Goal: Information Seeking & Learning: Check status

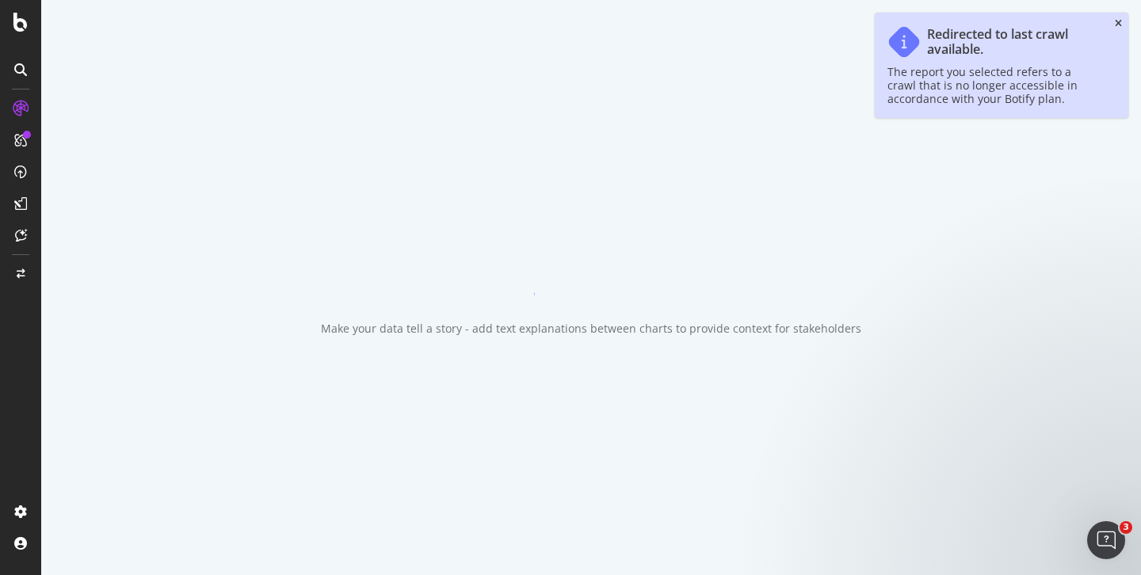
click at [1119, 21] on icon "close toast" at bounding box center [1118, 24] width 7 height 10
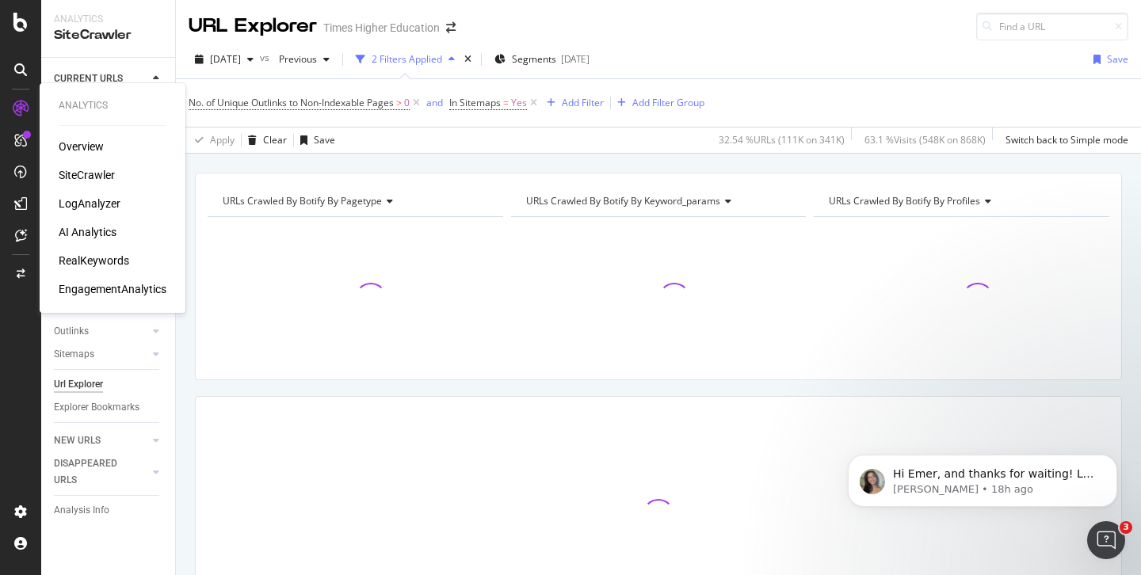
click at [85, 201] on div "LogAnalyzer" at bounding box center [90, 204] width 62 height 16
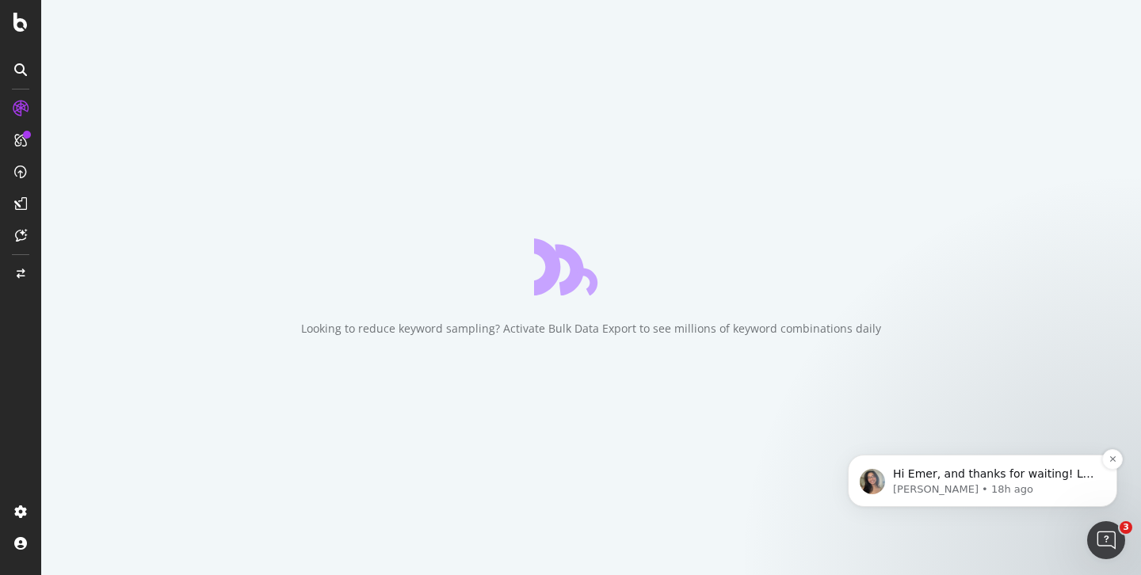
click at [986, 479] on span "Hi Emer, and thanks for waiting! Let me double check this for you. I'm seeing t…" at bounding box center [993, 513] width 201 height 91
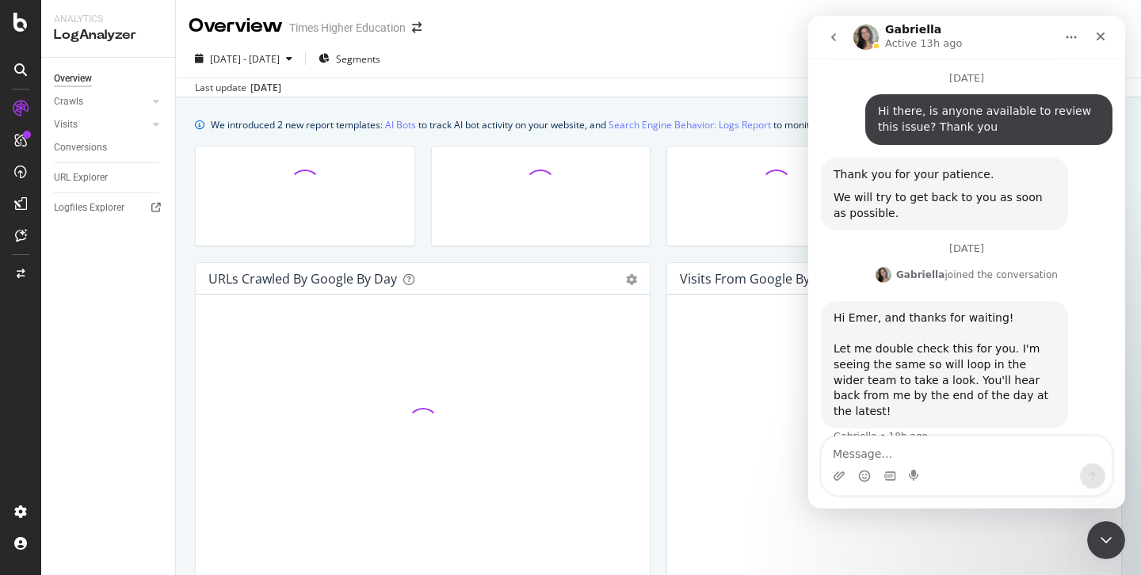
scroll to position [1020, 0]
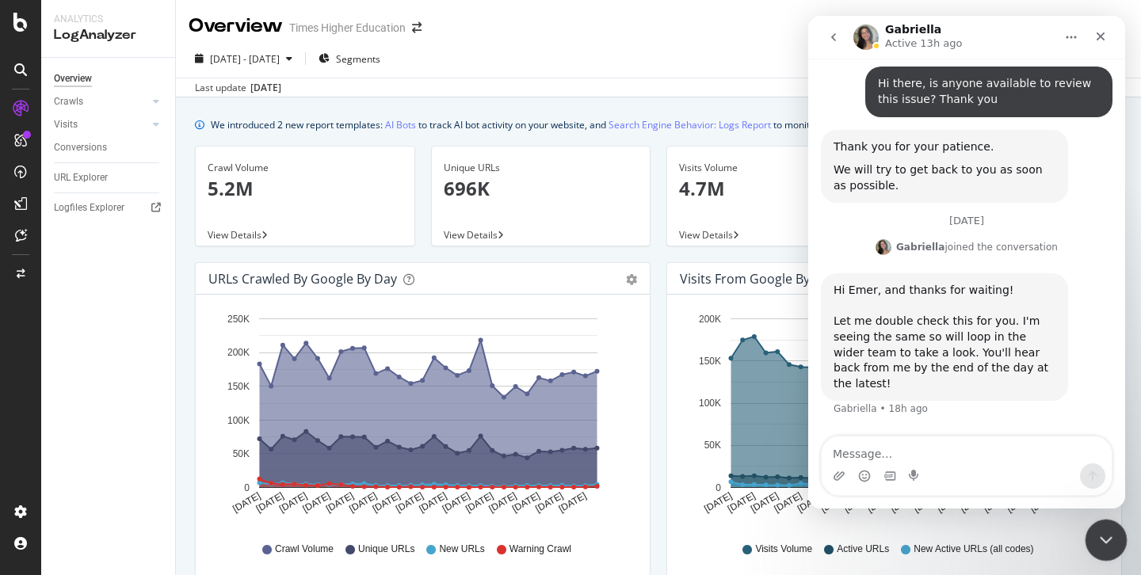
click at [1105, 534] on icon "Close Intercom Messenger" at bounding box center [1104, 538] width 19 height 19
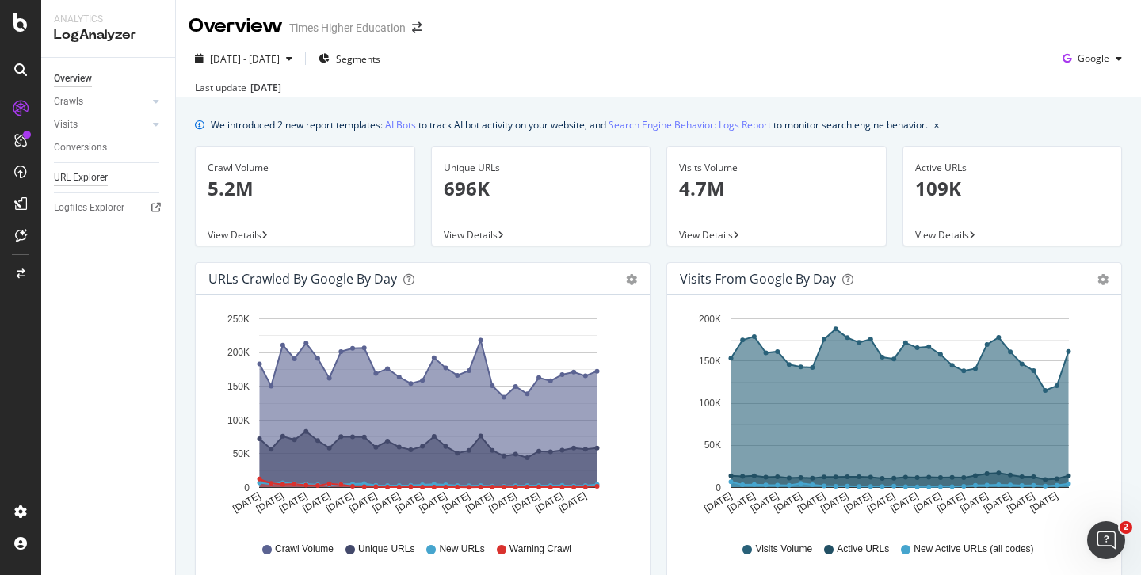
click at [85, 181] on div "URL Explorer" at bounding box center [81, 178] width 54 height 17
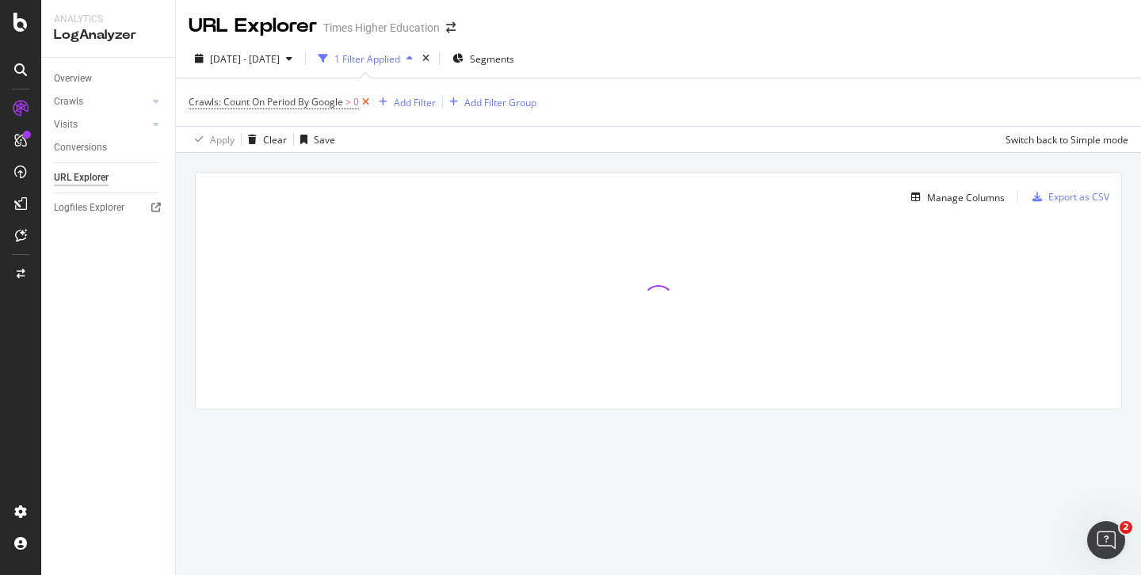
click at [365, 101] on icon at bounding box center [365, 102] width 13 height 16
click at [232, 101] on div "Add Filter" at bounding box center [231, 101] width 42 height 13
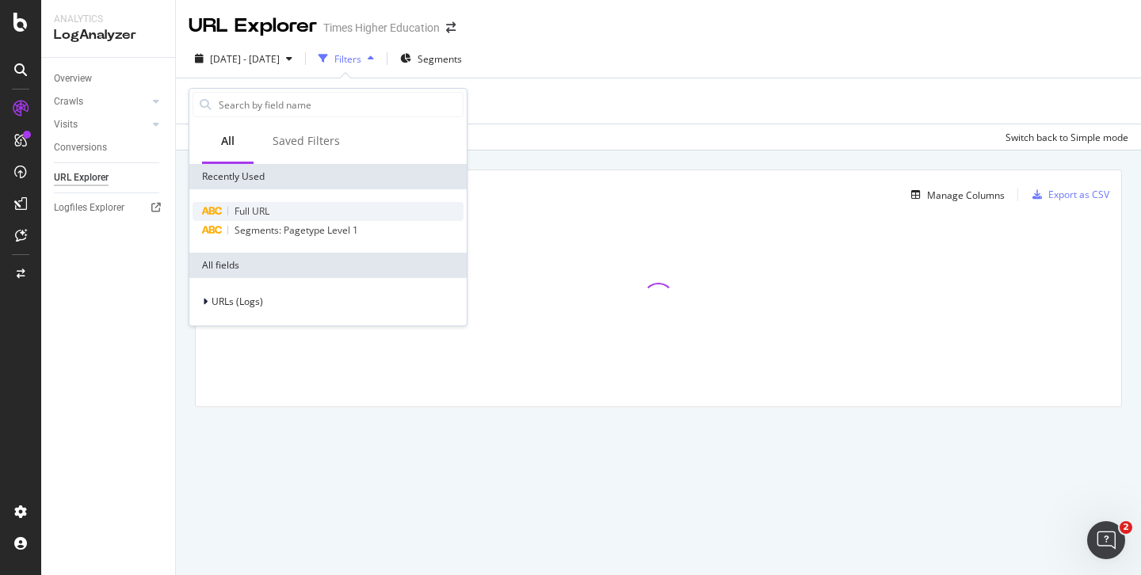
click at [255, 205] on span "Full URL" at bounding box center [252, 211] width 35 height 13
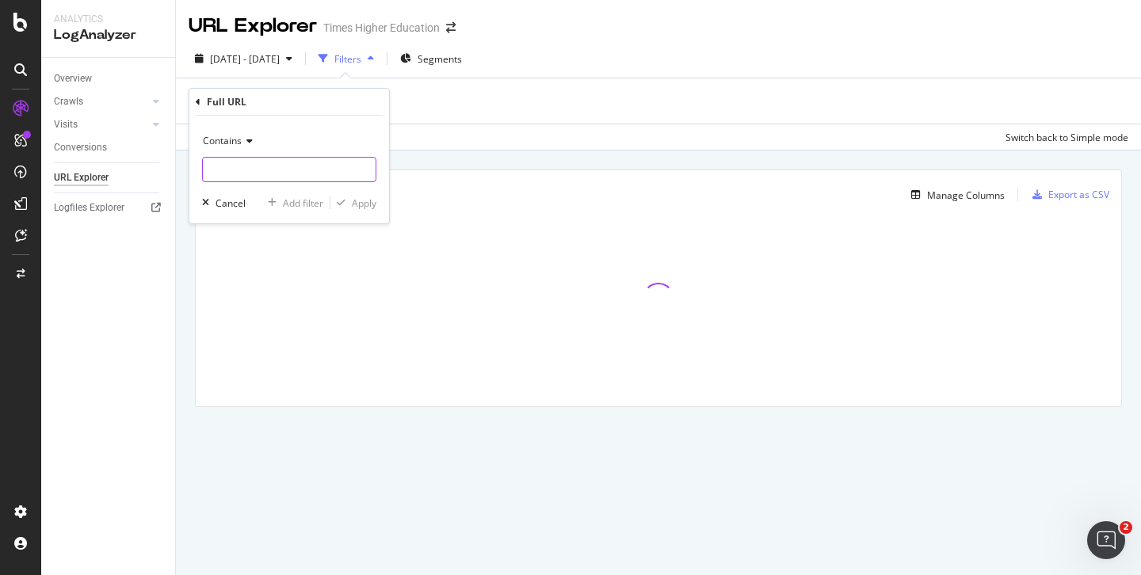
click at [232, 166] on input "text" at bounding box center [289, 169] width 173 height 25
paste input "[URL][DOMAIN_NAME] -"
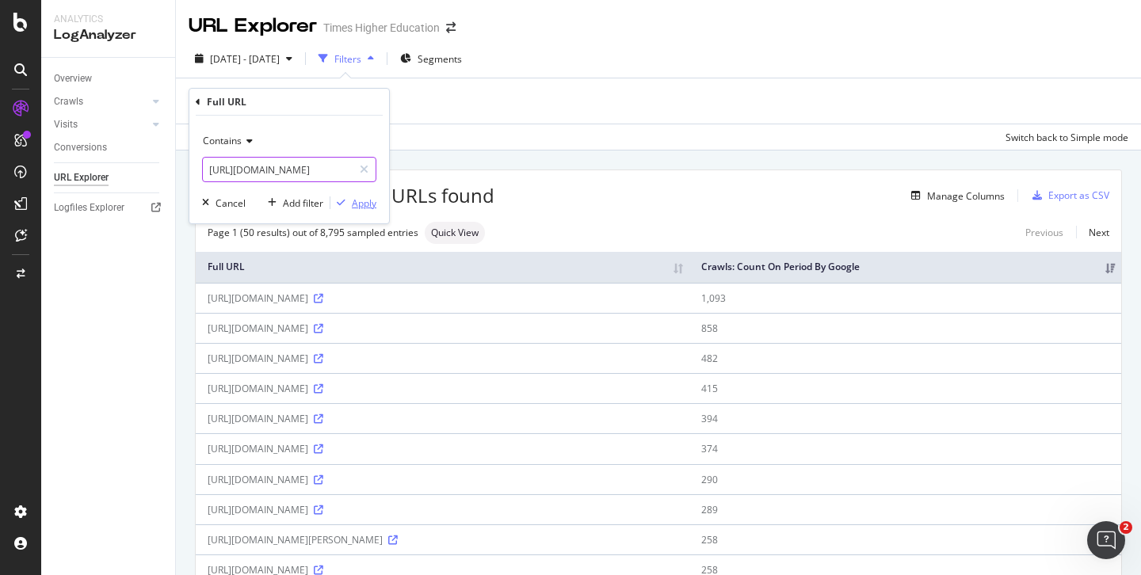
type input "[URL][DOMAIN_NAME]"
click at [357, 201] on div "Apply" at bounding box center [364, 203] width 25 height 13
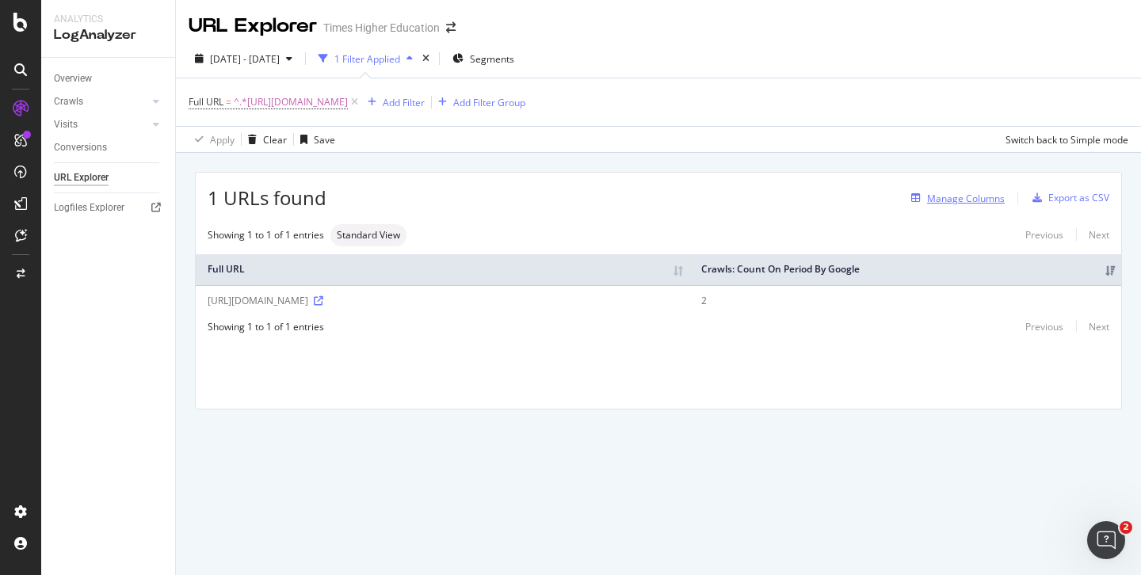
click at [956, 201] on div "Manage Columns" at bounding box center [966, 198] width 78 height 13
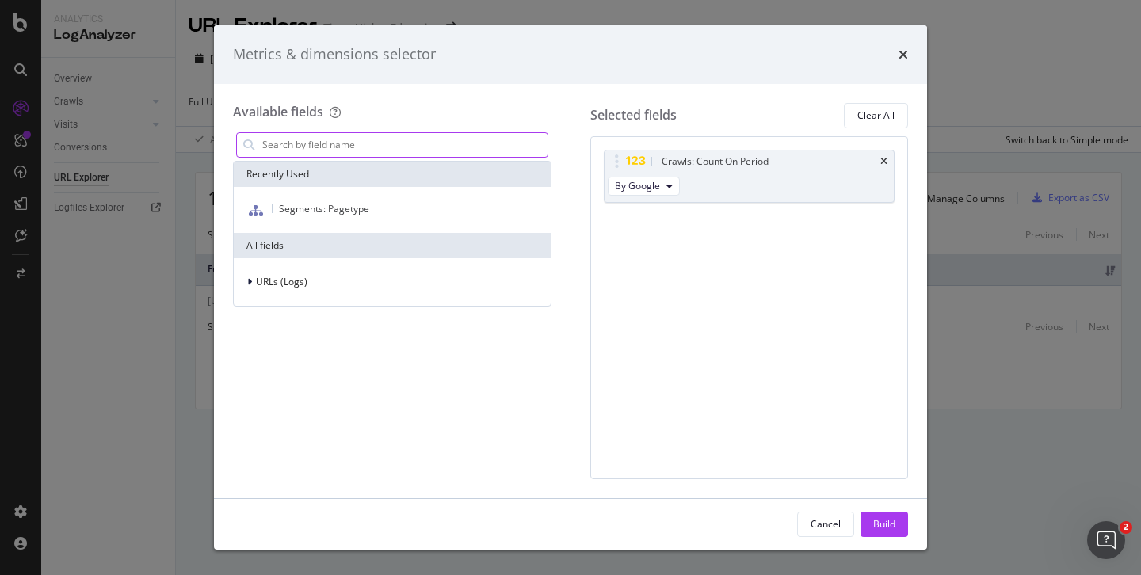
click at [320, 137] on input "modal" at bounding box center [404, 145] width 287 height 24
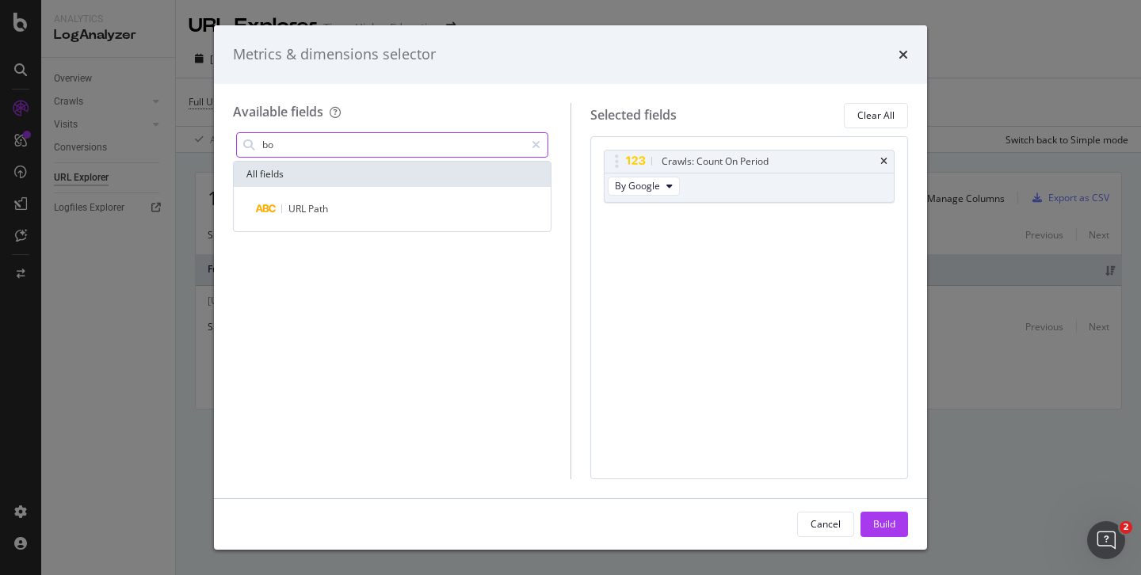
type input "b"
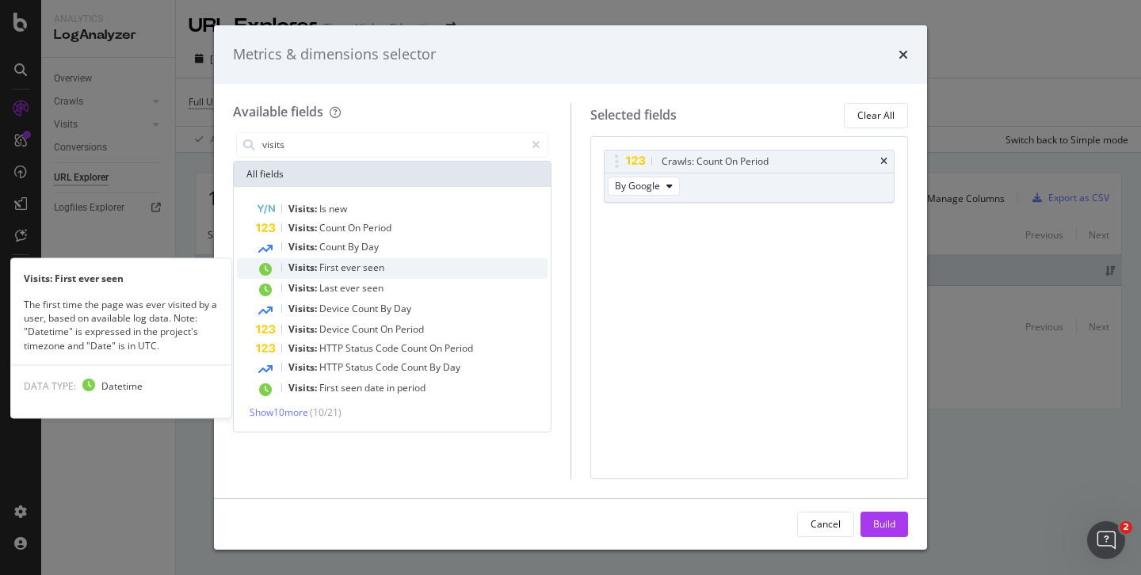
type input "visits"
click at [334, 267] on span "First" at bounding box center [329, 267] width 21 height 13
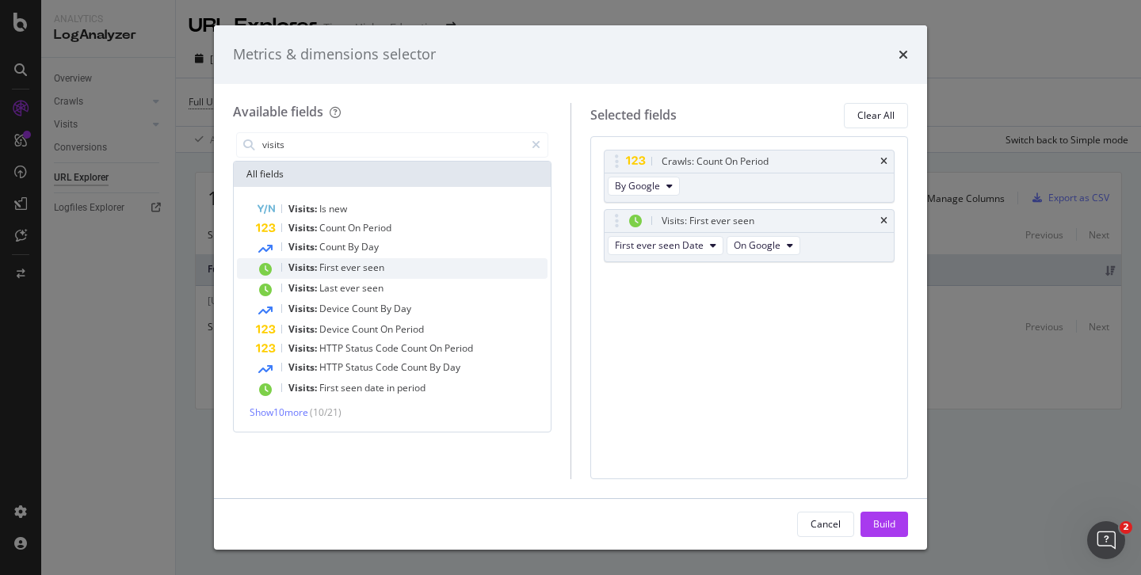
click at [328, 267] on span "First" at bounding box center [329, 267] width 21 height 13
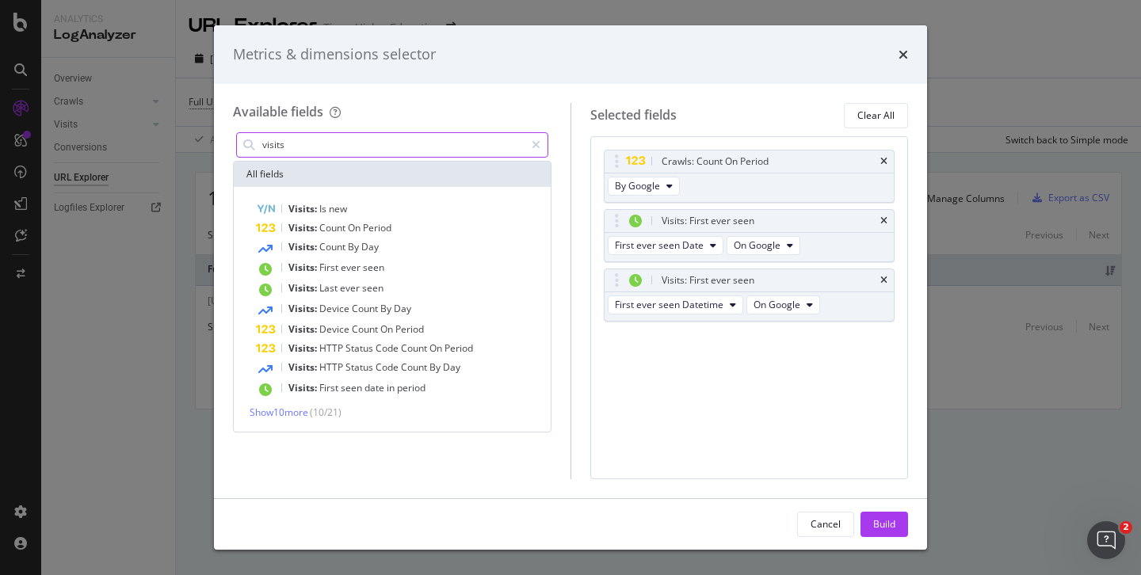
click at [311, 148] on input "visits" at bounding box center [393, 145] width 264 height 24
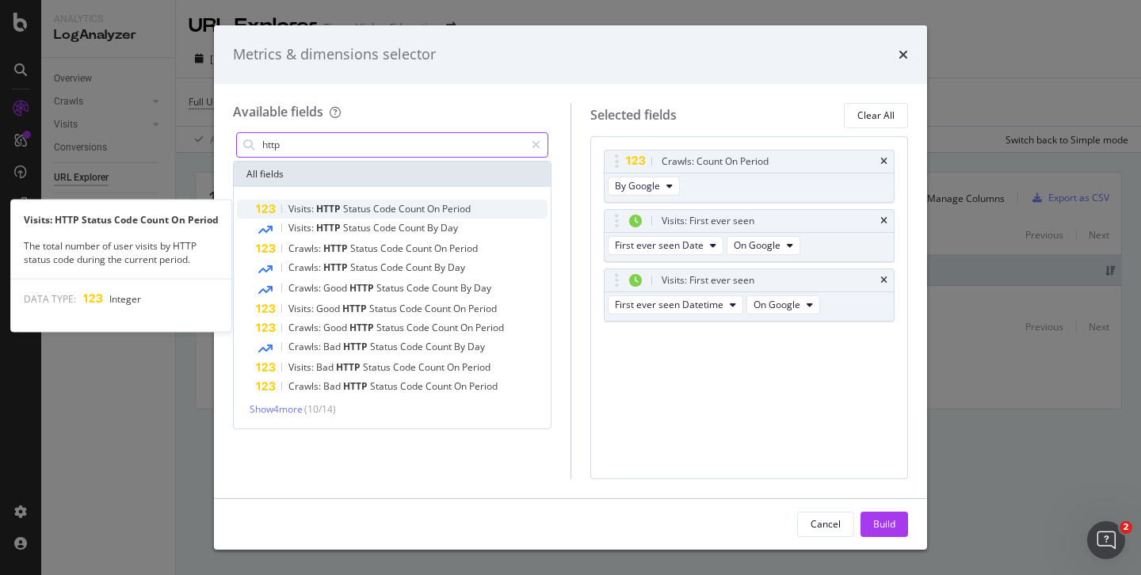
type input "http"
click at [316, 205] on span "HTTP" at bounding box center [329, 208] width 27 height 13
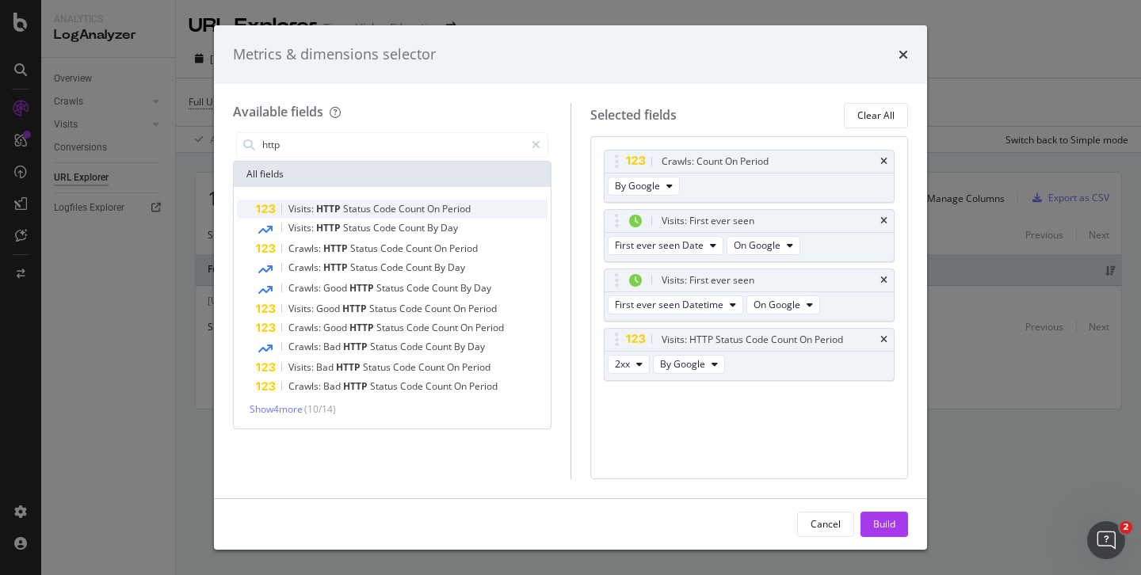
click at [416, 201] on div "Visits: HTTP Status Code Count On Period" at bounding box center [402, 209] width 292 height 19
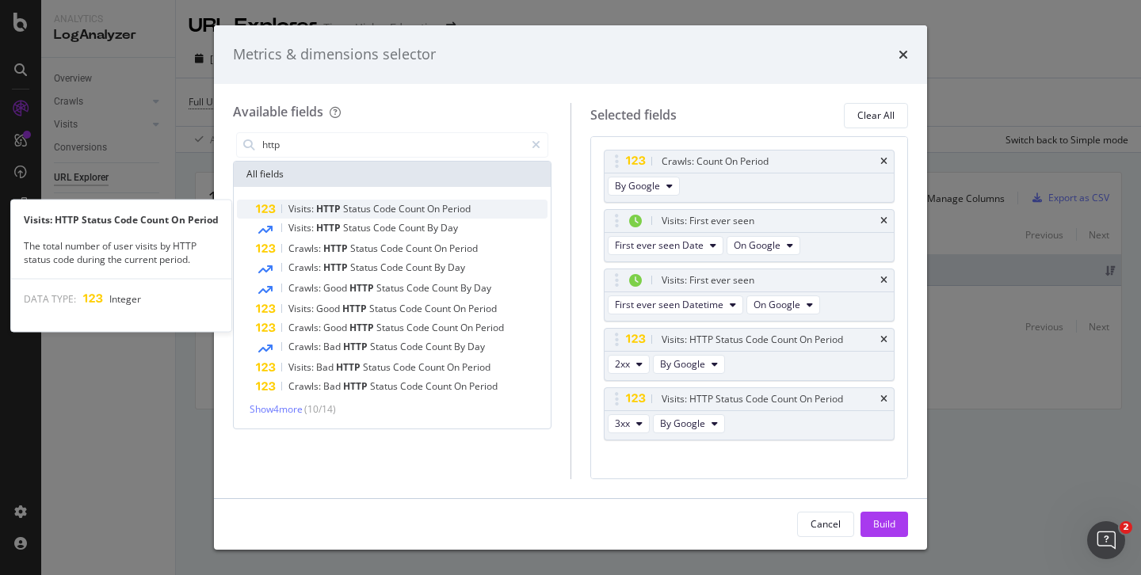
click at [471, 211] on span "Period" at bounding box center [456, 208] width 29 height 13
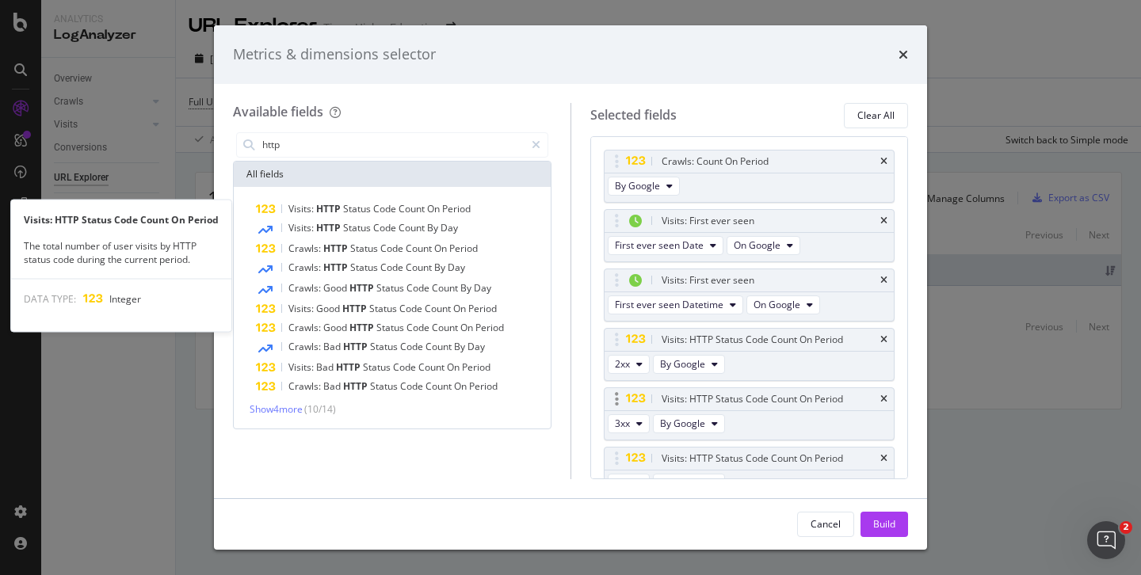
scroll to position [21, 0]
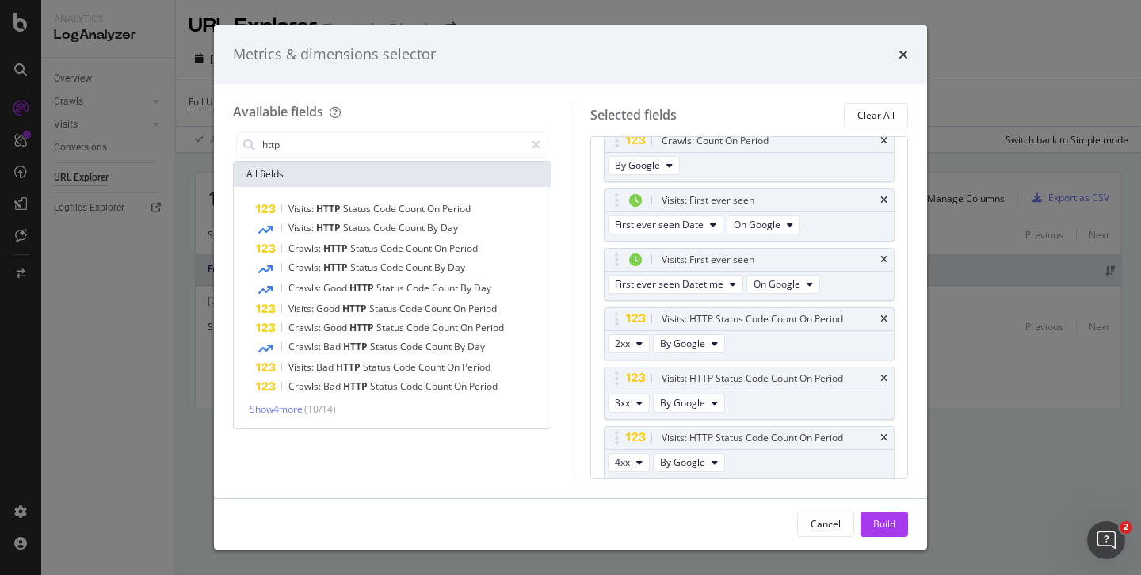
click at [310, 170] on div "All fields" at bounding box center [392, 174] width 317 height 25
click at [289, 149] on input "http" at bounding box center [393, 145] width 264 height 24
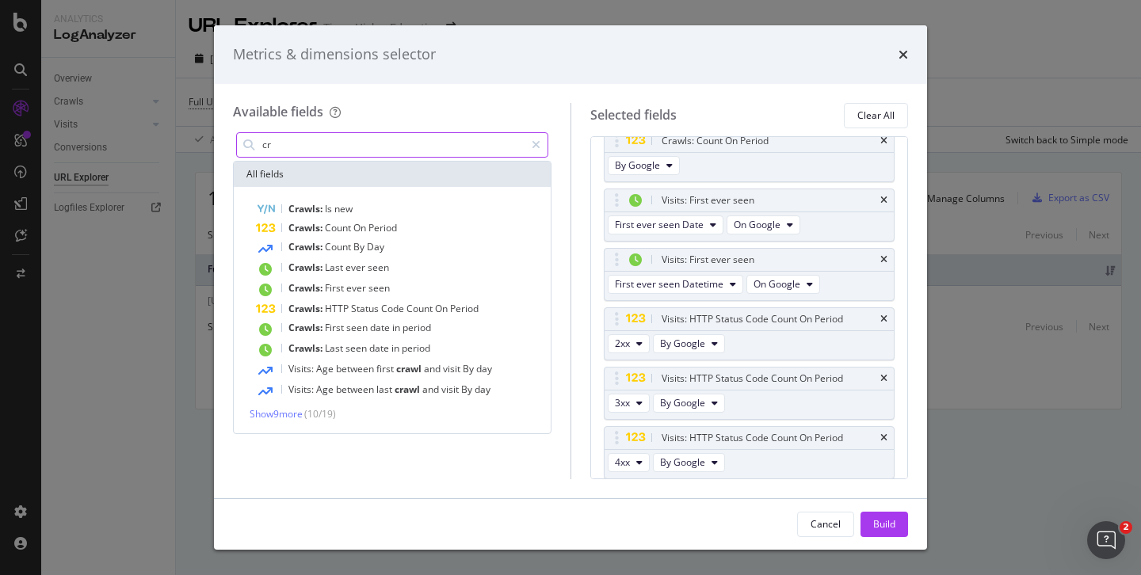
type input "c"
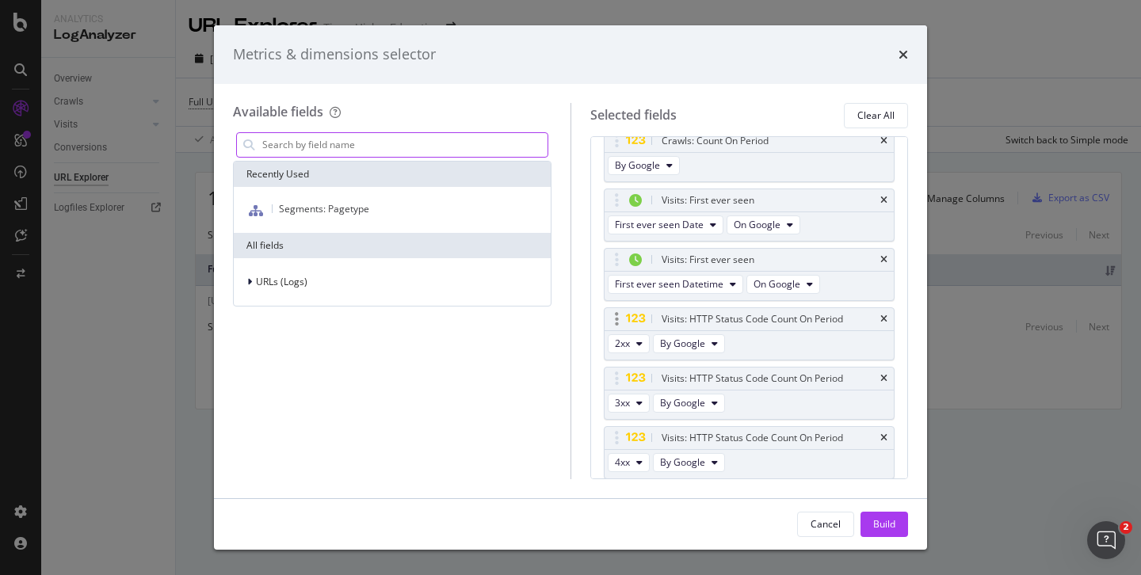
scroll to position [0, 0]
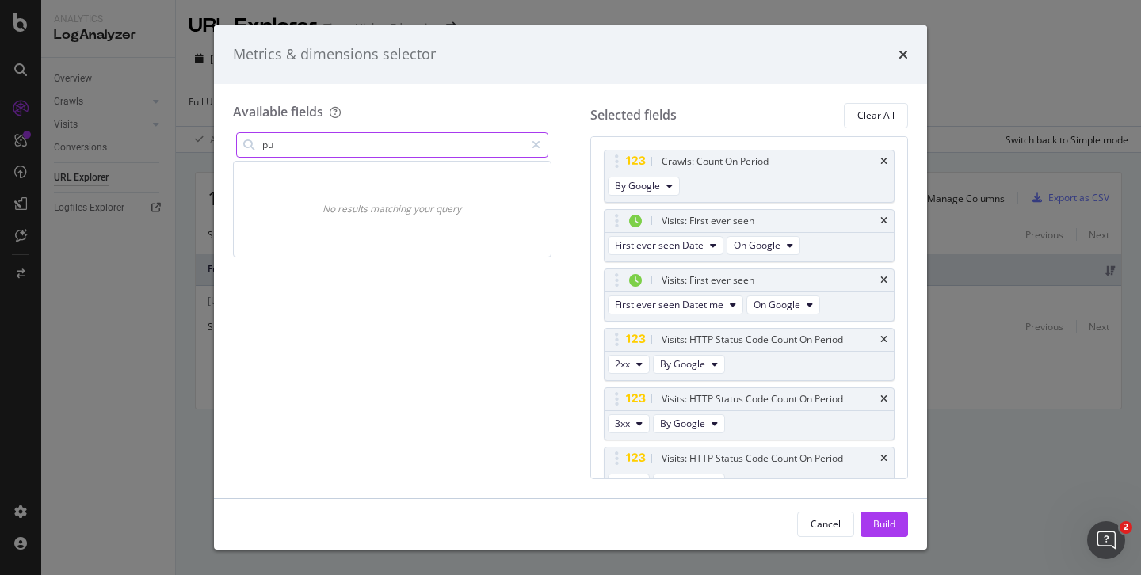
type input "p"
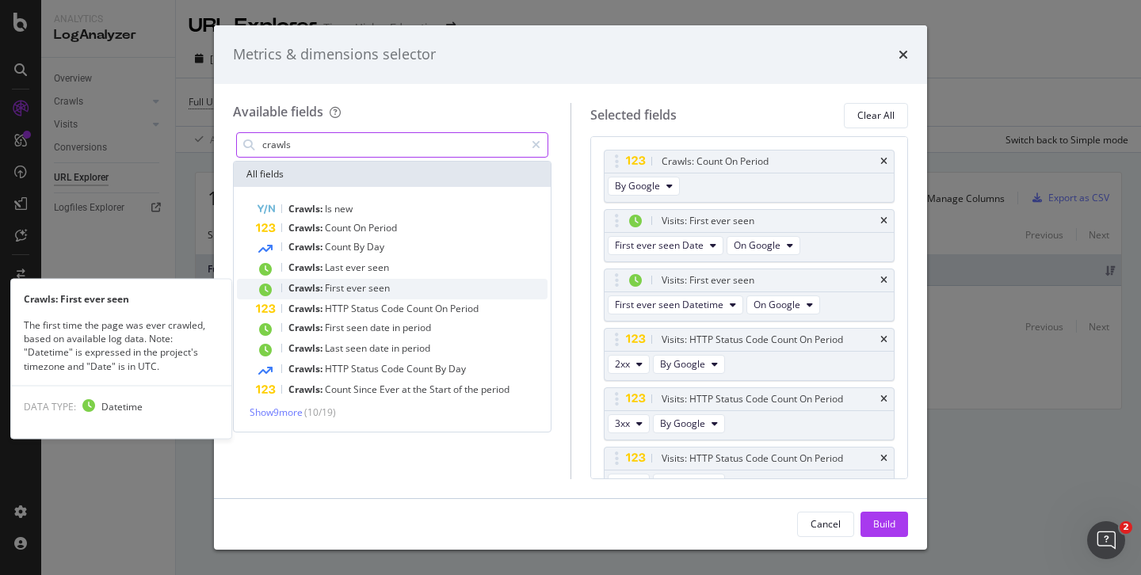
type input "crawls"
click at [310, 288] on span "Crawls:" at bounding box center [307, 287] width 36 height 13
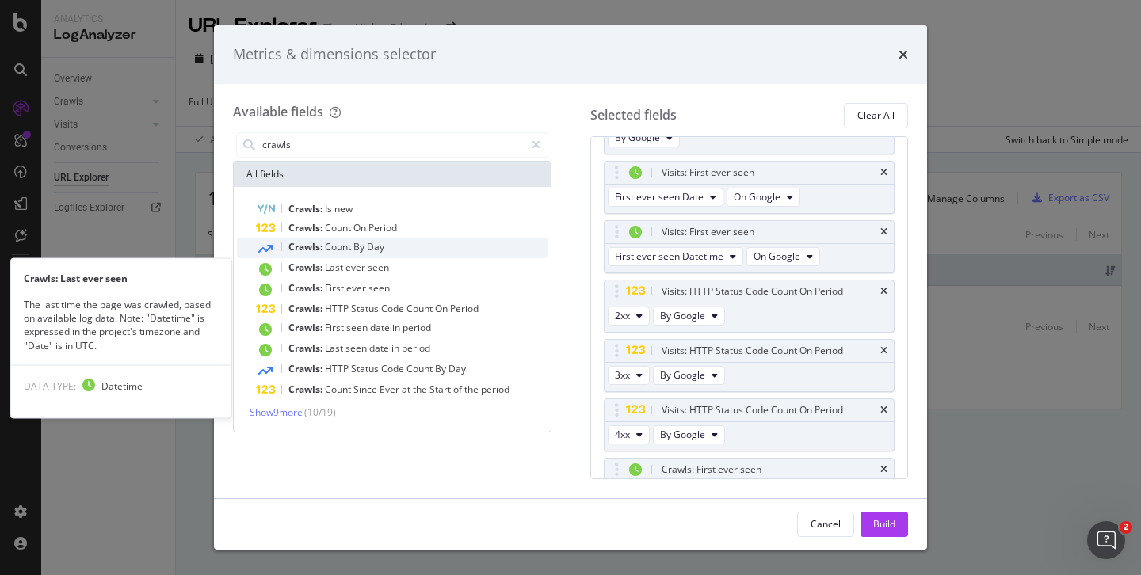
scroll to position [80, 0]
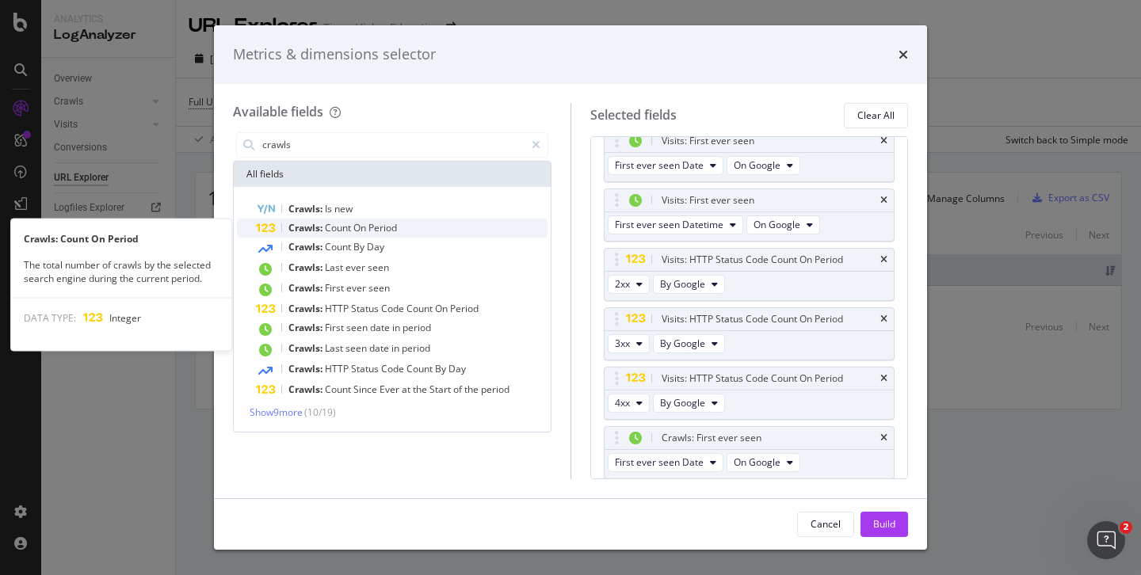
click at [344, 228] on span "Count" at bounding box center [339, 227] width 29 height 13
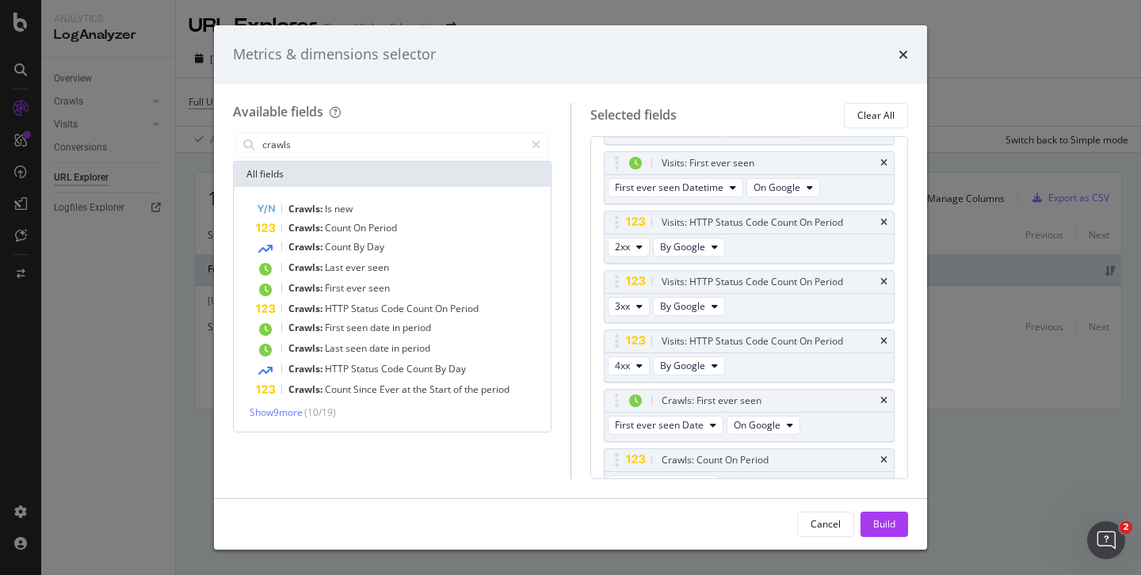
scroll to position [140, 0]
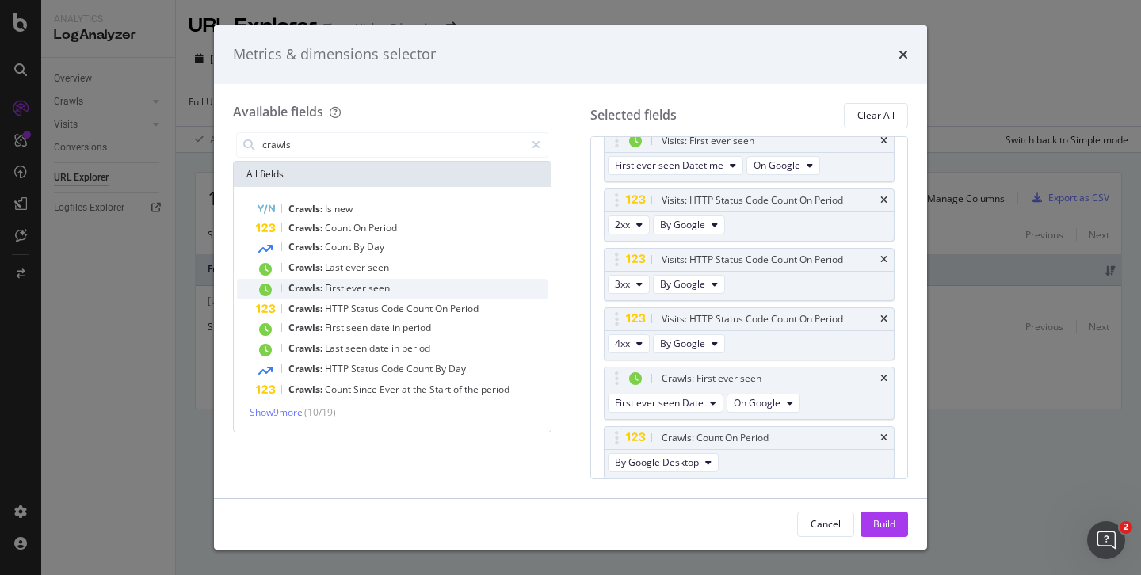
click at [382, 287] on span "seen" at bounding box center [379, 287] width 21 height 13
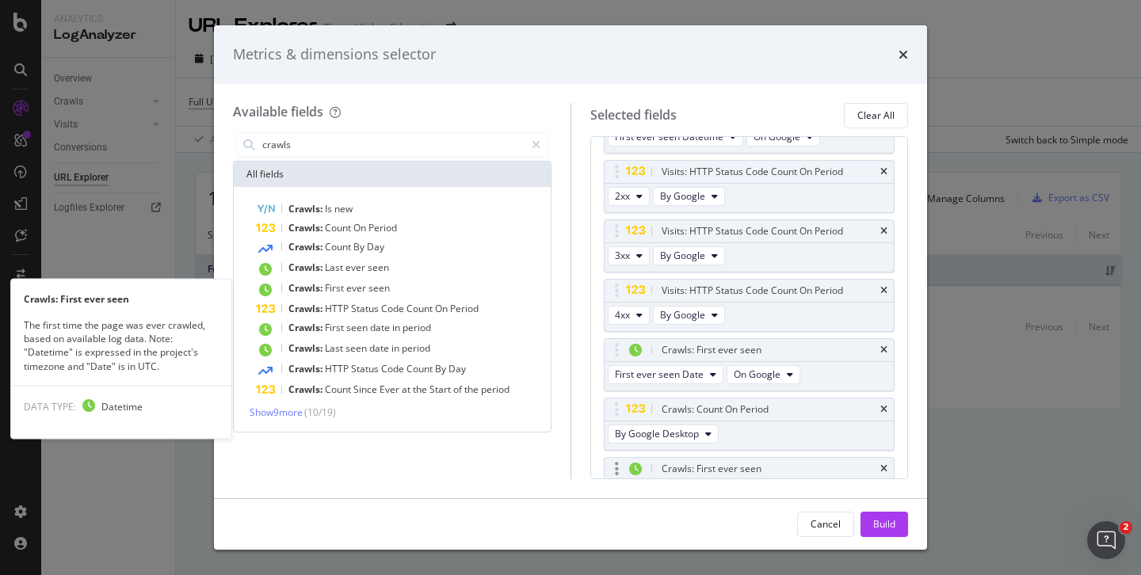
scroll to position [199, 0]
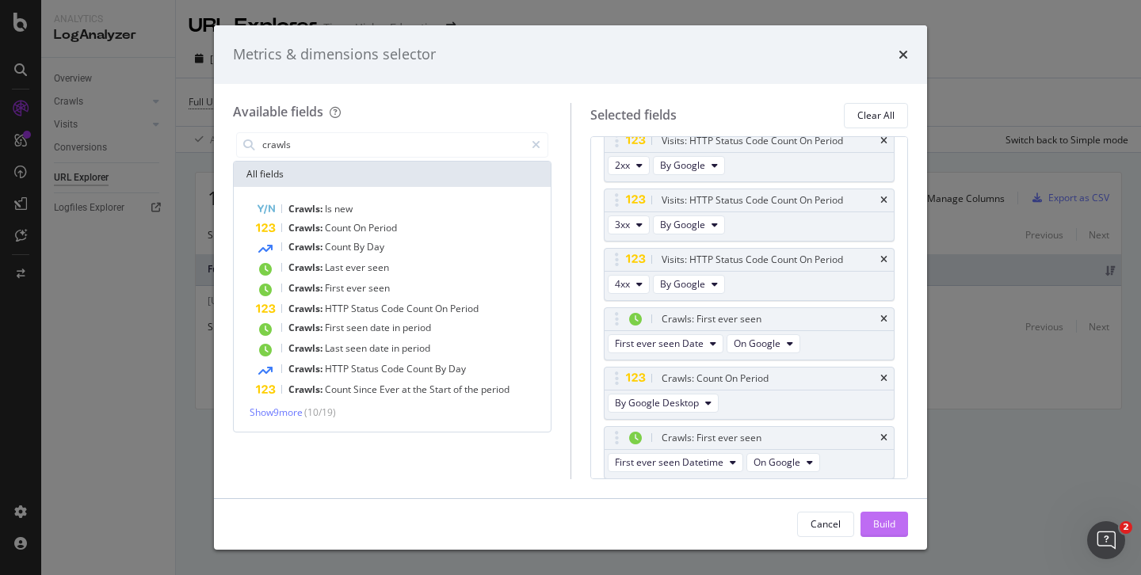
click at [880, 520] on div "Build" at bounding box center [885, 524] width 22 height 13
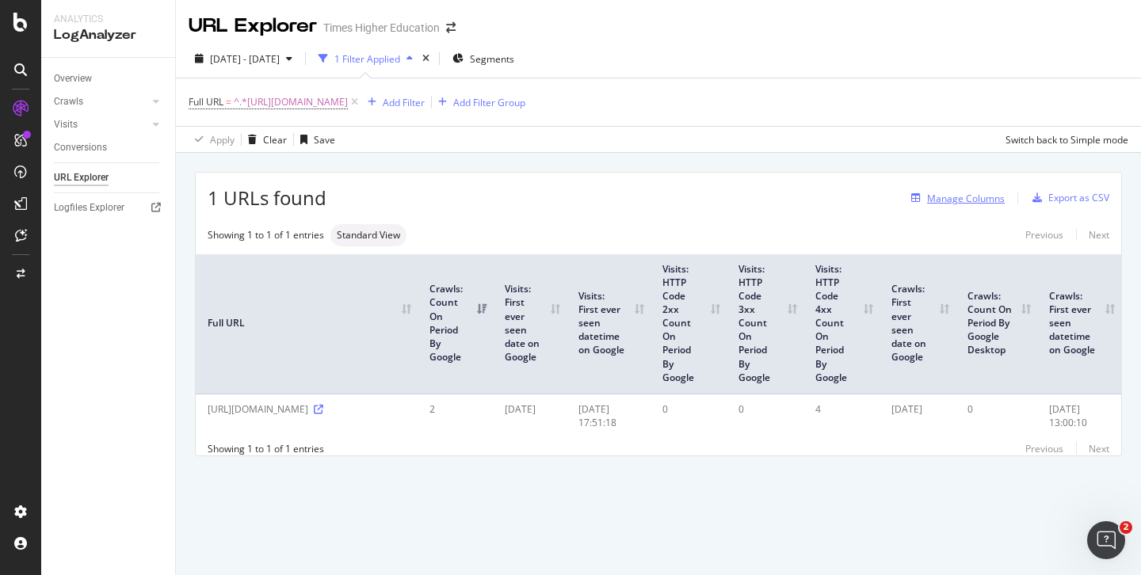
click at [978, 203] on div "Manage Columns" at bounding box center [966, 198] width 78 height 13
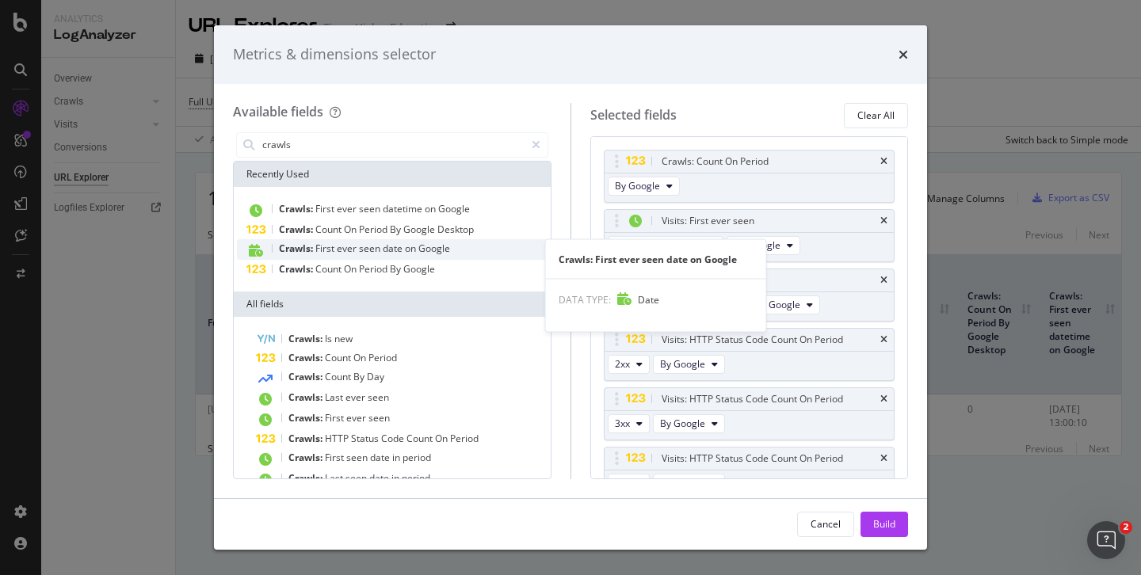
type input "crawls"
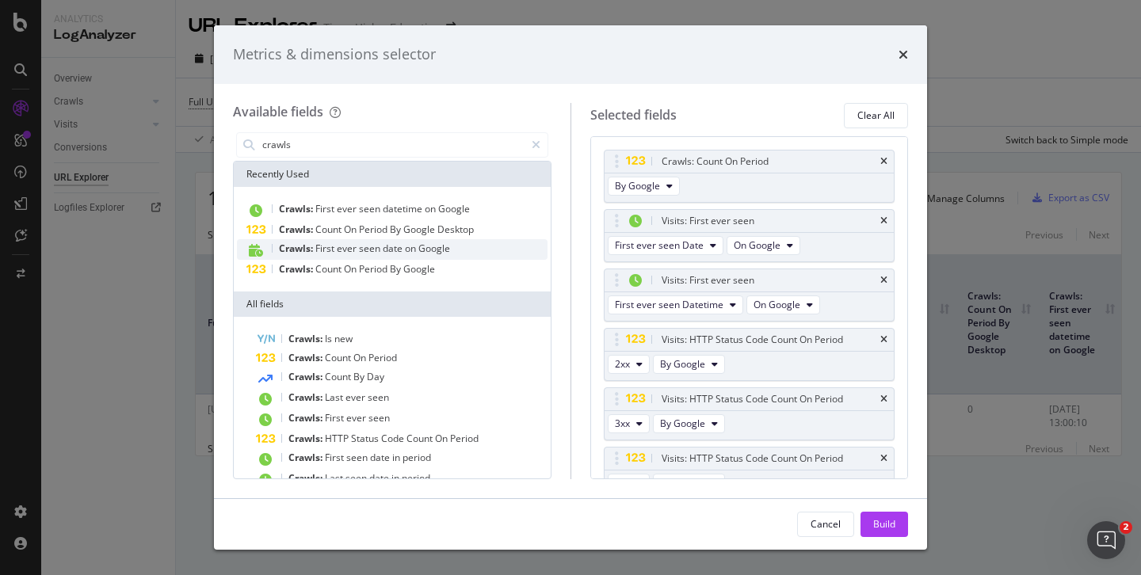
click at [342, 250] on span "ever" at bounding box center [348, 248] width 22 height 13
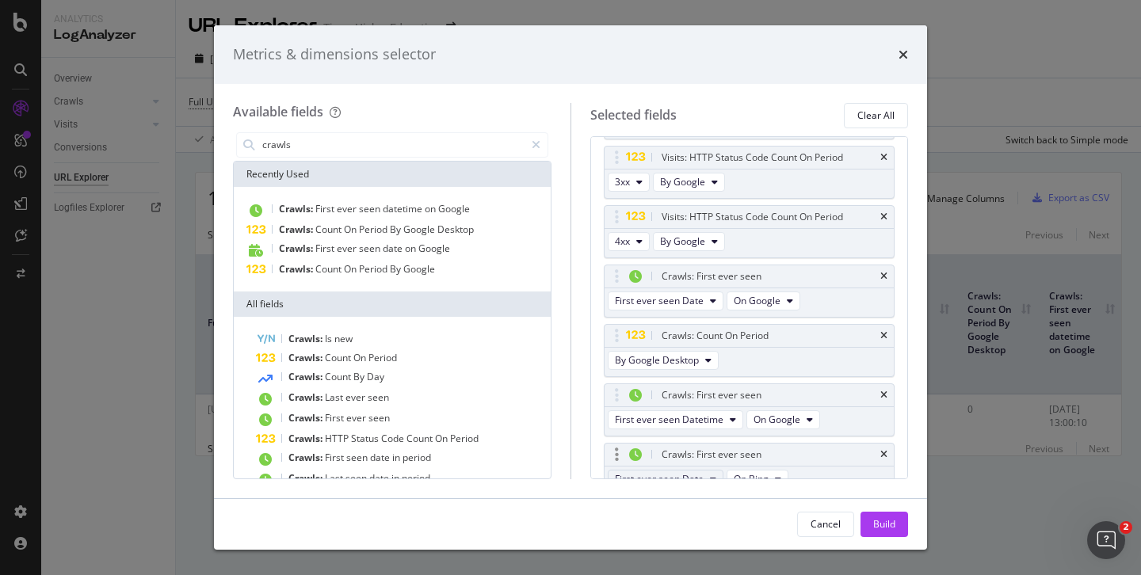
scroll to position [258, 0]
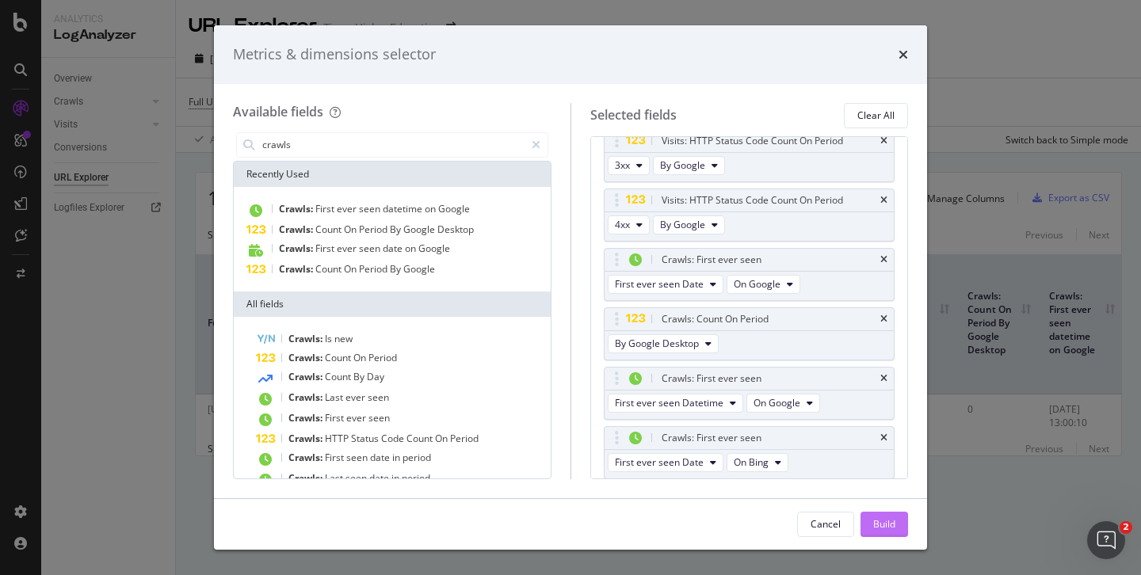
click at [875, 525] on div "Build" at bounding box center [885, 524] width 22 height 13
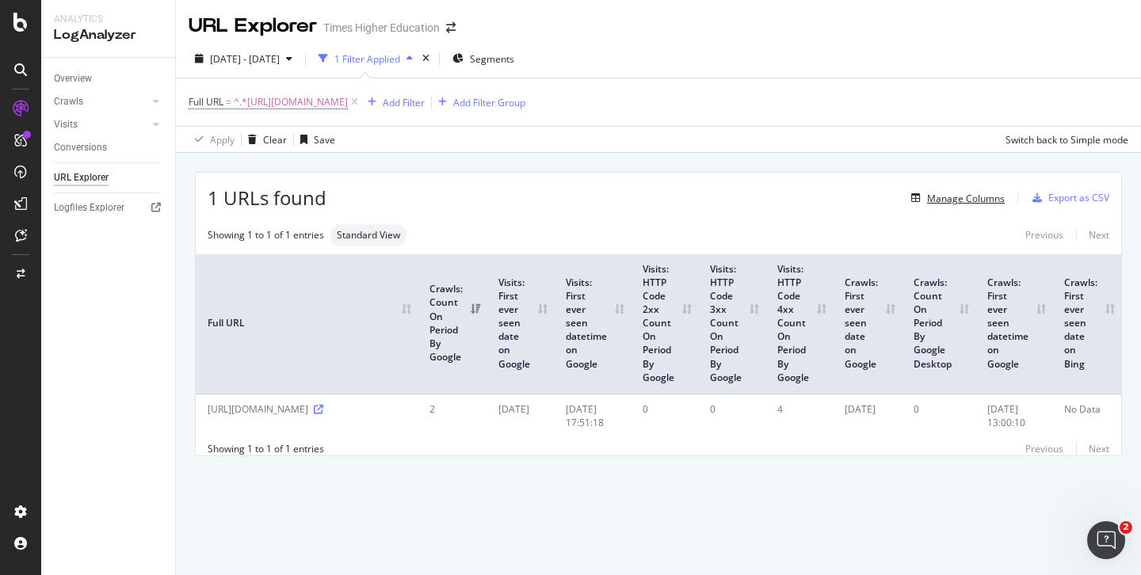
scroll to position [0, 2]
drag, startPoint x: 1038, startPoint y: 408, endPoint x: 1011, endPoint y: 407, distance: 27.0
click at [1011, 407] on td "[DATE] 13:00:10" at bounding box center [1014, 416] width 77 height 44
click at [814, 495] on div "1 URLs found Manage Columns Export as CSV Showing 1 to 1 of 1 entries Standard …" at bounding box center [659, 332] width 966 height 359
click at [1066, 202] on div "Export as CSV" at bounding box center [1079, 197] width 61 height 13
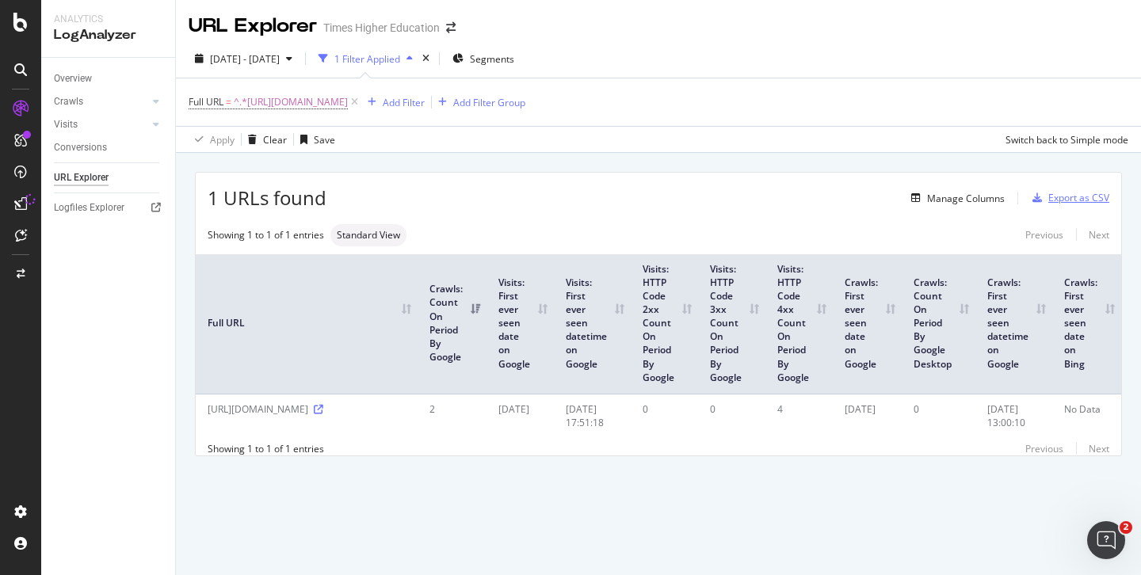
click at [1053, 197] on div "Export as CSV" at bounding box center [1079, 197] width 61 height 13
click at [1062, 197] on div "Export as CSV" at bounding box center [1079, 197] width 61 height 13
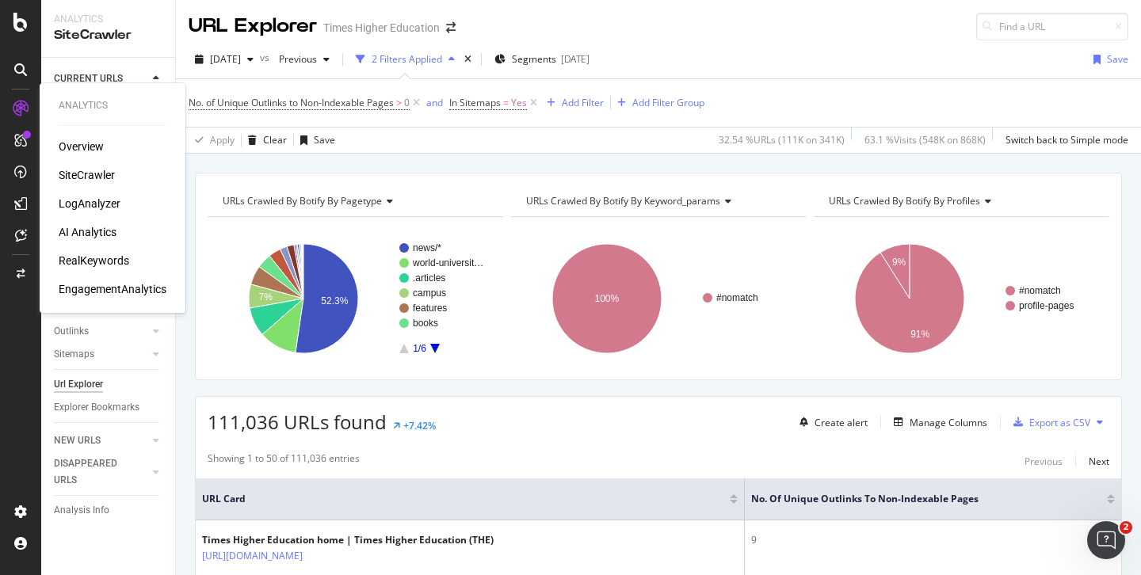
click at [69, 174] on div "SiteCrawler" at bounding box center [87, 175] width 56 height 16
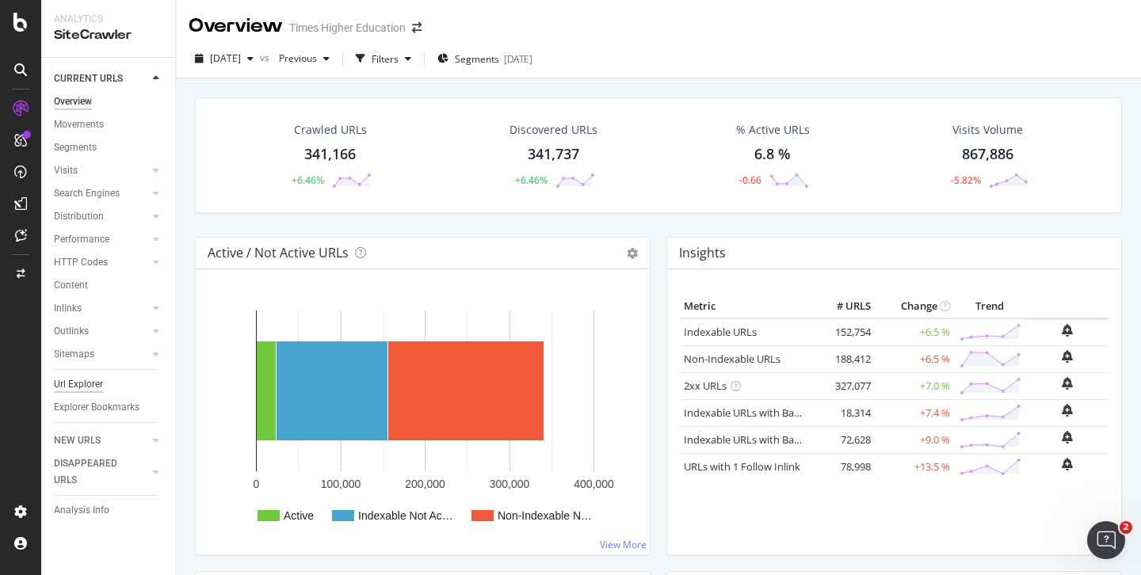
click at [96, 387] on div "Url Explorer" at bounding box center [78, 385] width 49 height 17
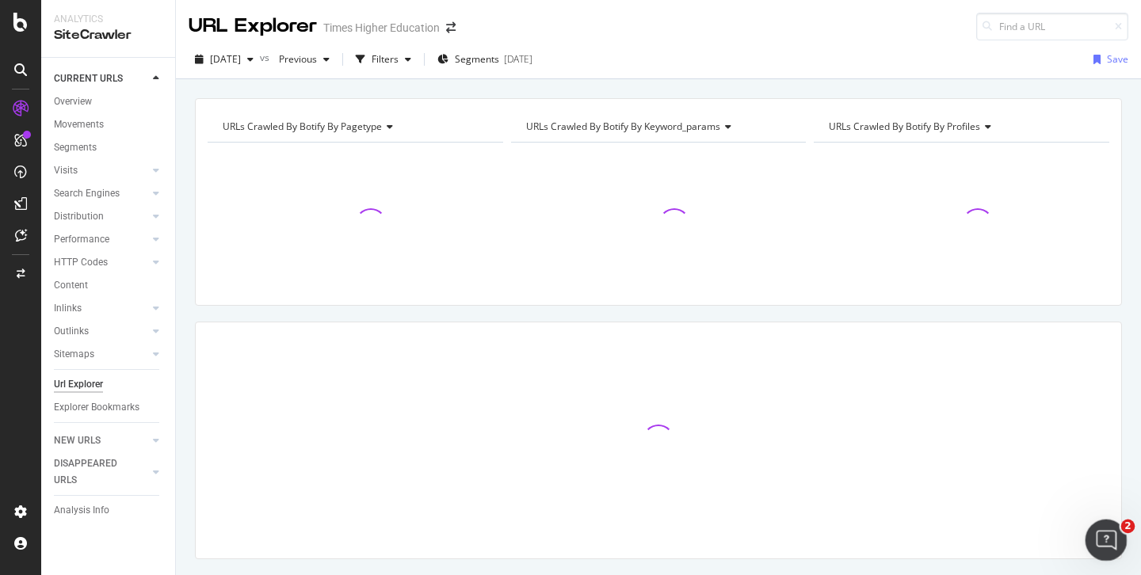
click at [1106, 539] on icon "Open Intercom Messenger" at bounding box center [1104, 538] width 11 height 13
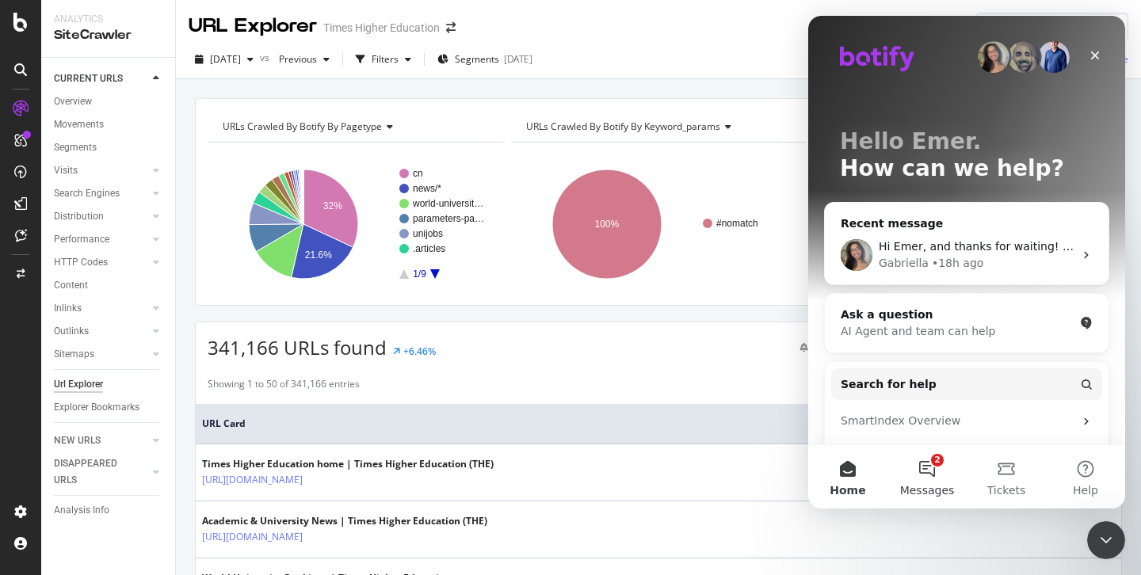
click at [927, 471] on button "2 Messages" at bounding box center [927, 476] width 79 height 63
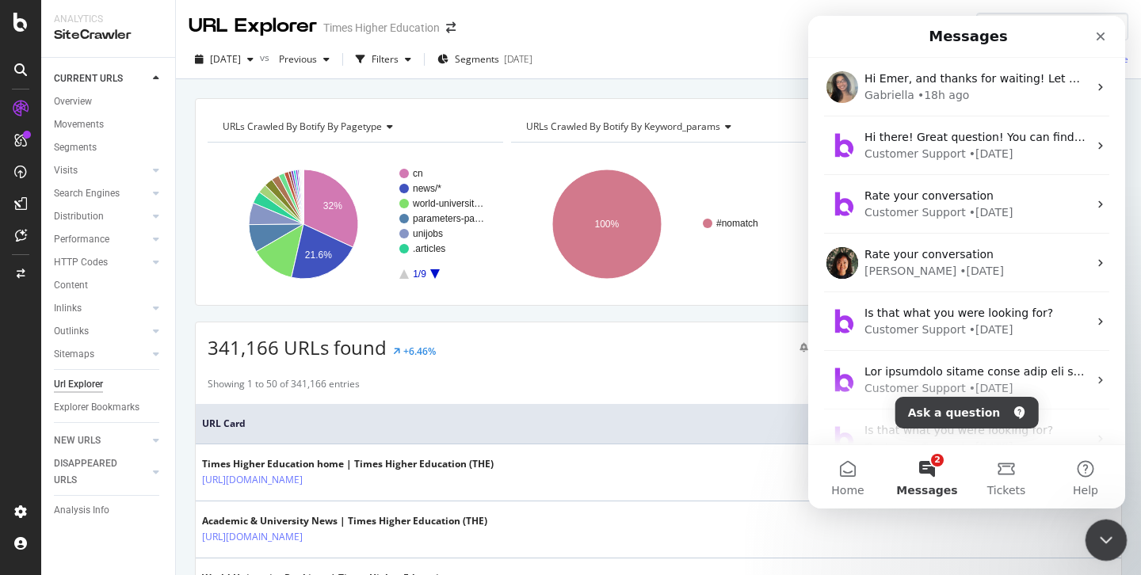
click at [1106, 540] on icon "Close Intercom Messenger" at bounding box center [1104, 538] width 19 height 19
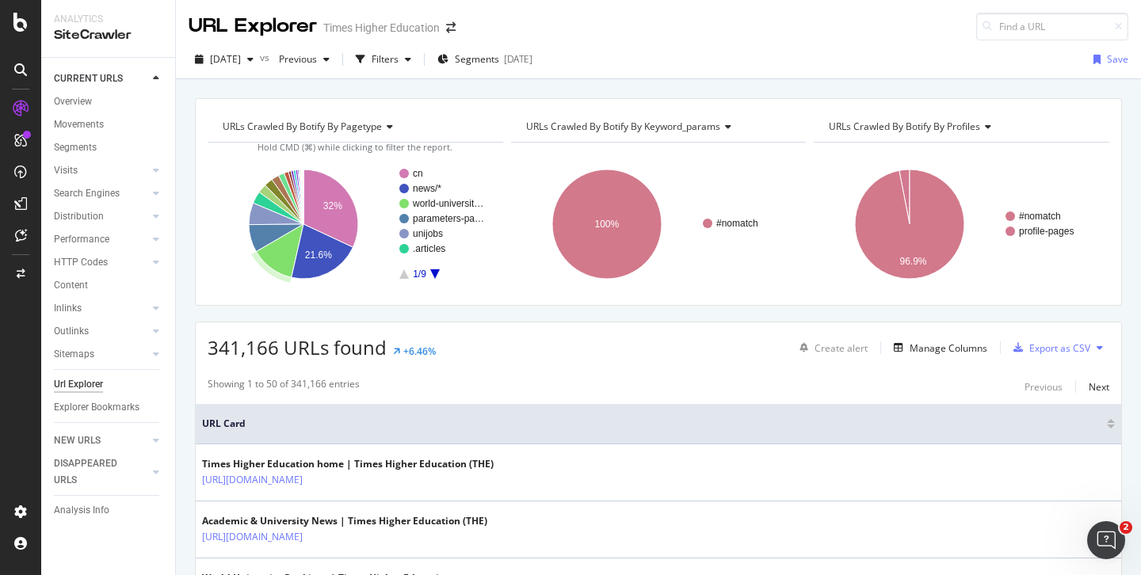
click at [88, 386] on div "Url Explorer" at bounding box center [78, 385] width 49 height 17
click at [399, 61] on div "Filters" at bounding box center [385, 58] width 27 height 13
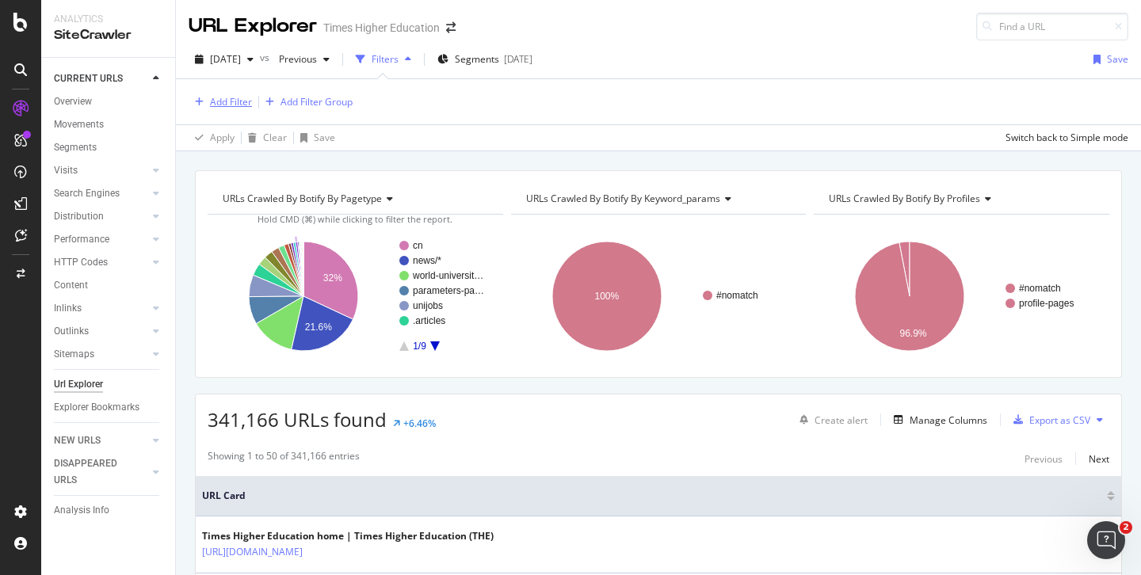
click at [238, 104] on div "Add Filter" at bounding box center [231, 101] width 42 height 13
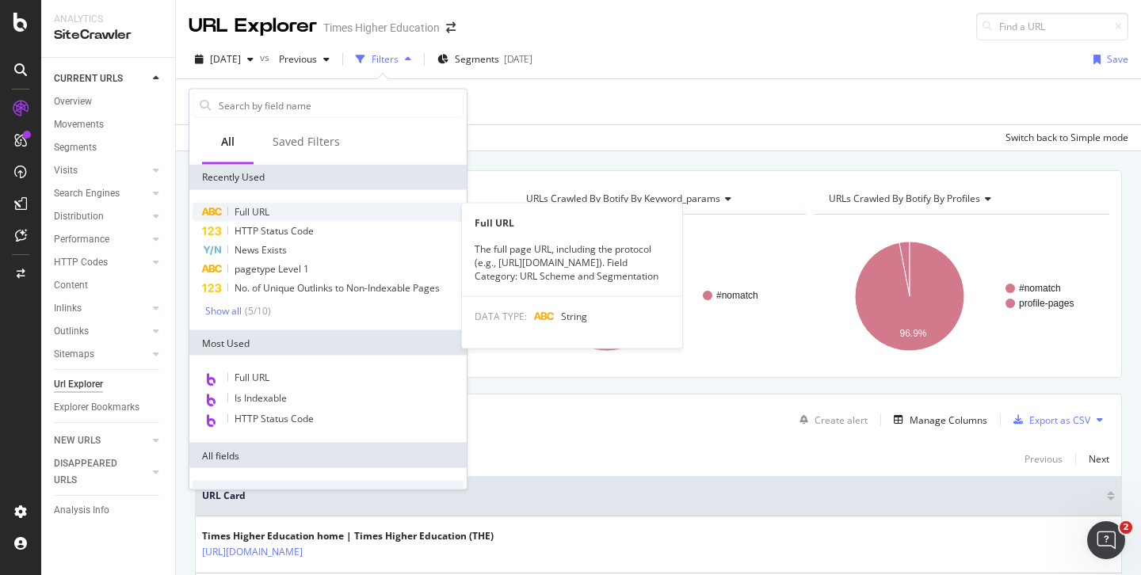
click at [253, 214] on span "Full URL" at bounding box center [252, 211] width 35 height 13
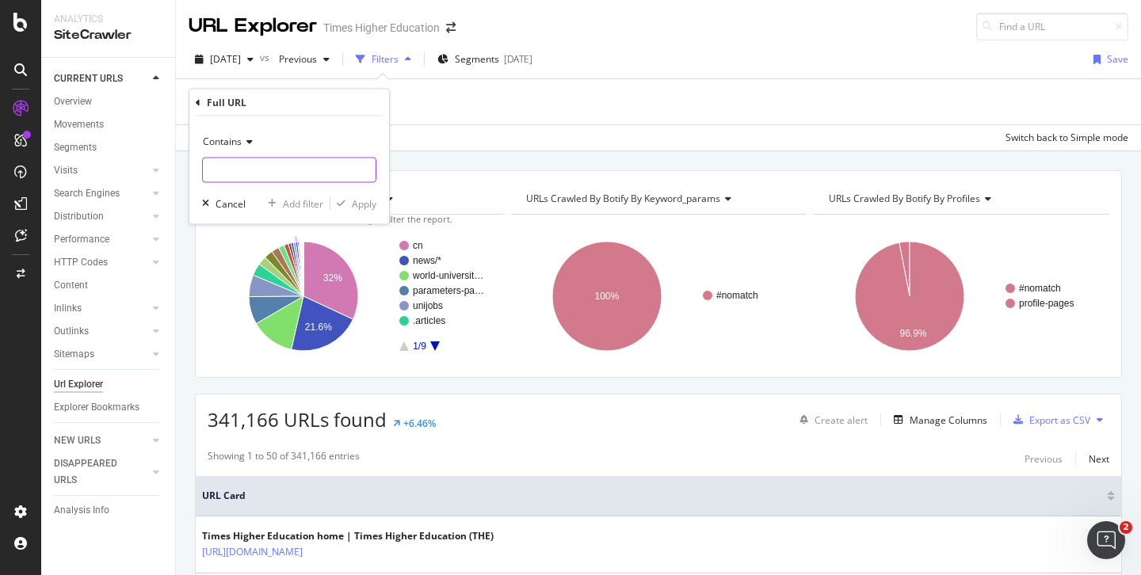
click at [224, 170] on input "text" at bounding box center [289, 170] width 173 height 25
paste input "[URL][DOMAIN_NAME] -"
type input "[URL][DOMAIN_NAME] -"
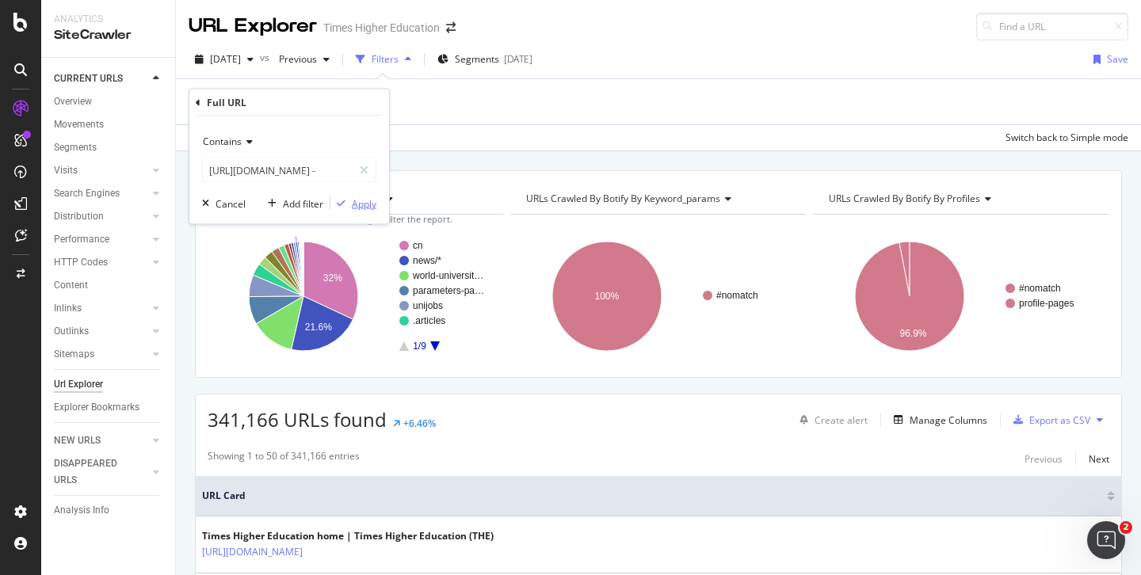
click at [369, 204] on div "Apply" at bounding box center [364, 203] width 25 height 13
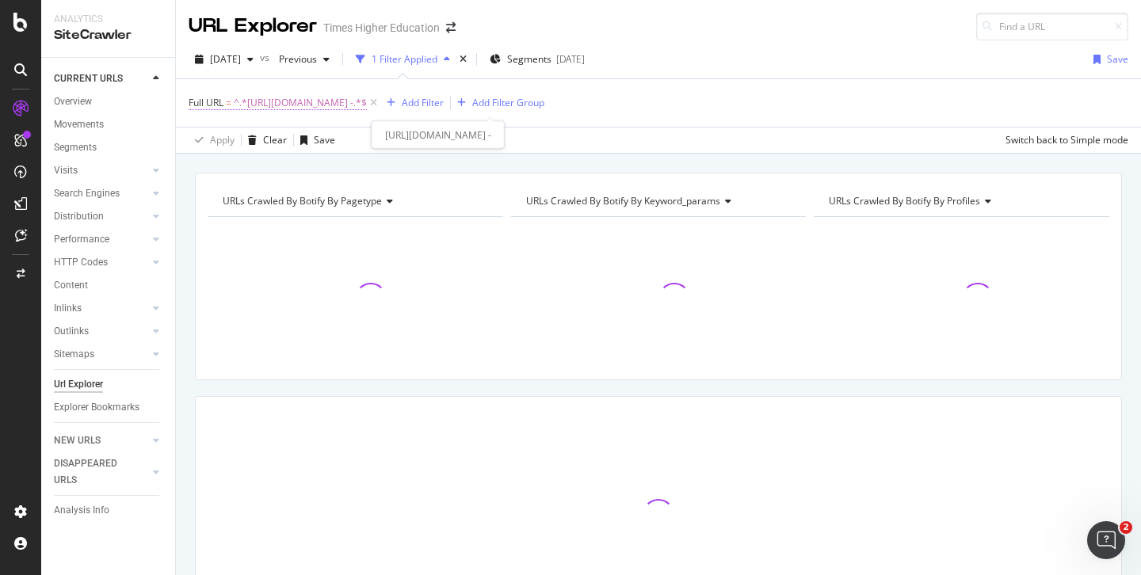
click at [367, 110] on span "^.*https://www.timeshighereducation.com/world-university-rankings/world-univers…" at bounding box center [300, 103] width 133 height 22
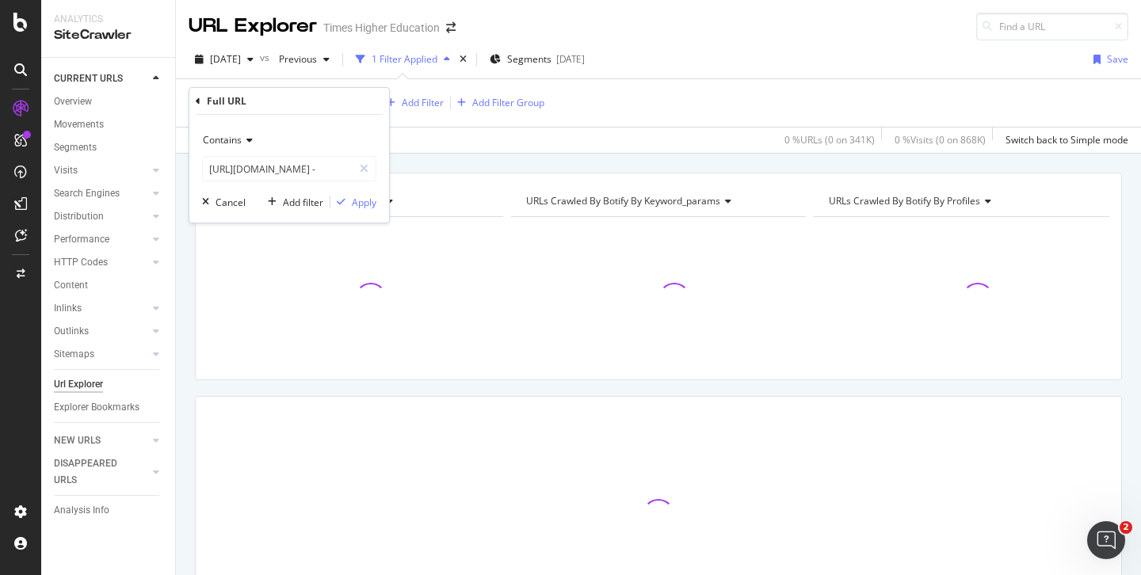
click at [685, 53] on div "2025 Oct. 3rd vs Previous 1 Filter Applied Segments 2025-09-17 Save" at bounding box center [659, 63] width 966 height 32
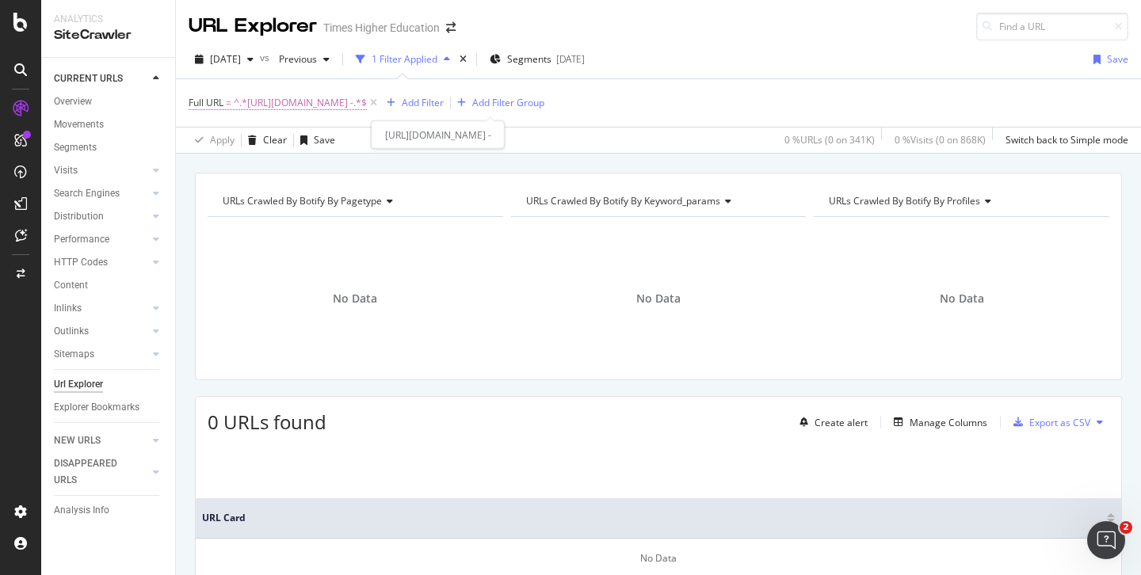
click at [367, 103] on span "^.*https://www.timeshighereducation.com/world-university-rankings/world-univers…" at bounding box center [300, 103] width 133 height 22
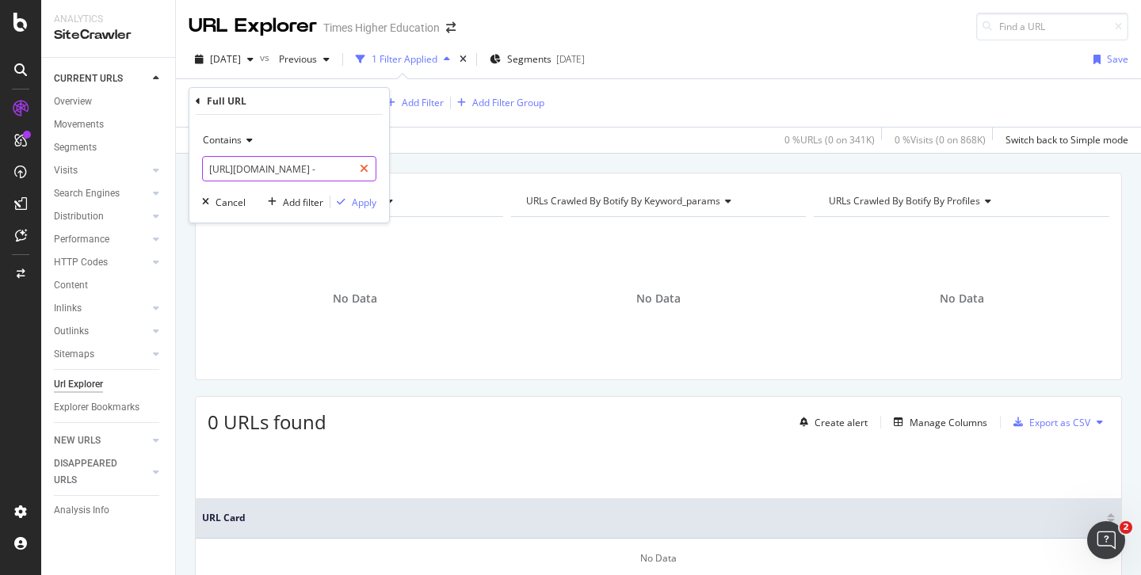
scroll to position [0, 386]
drag, startPoint x: 283, startPoint y: 174, endPoint x: 374, endPoint y: 181, distance: 91.4
click at [374, 181] on div "[URL][DOMAIN_NAME] -" at bounding box center [289, 168] width 174 height 25
click at [344, 171] on input "[URL][DOMAIN_NAME] -" at bounding box center [278, 168] width 150 height 25
drag, startPoint x: 342, startPoint y: 171, endPoint x: 359, endPoint y: 174, distance: 17.7
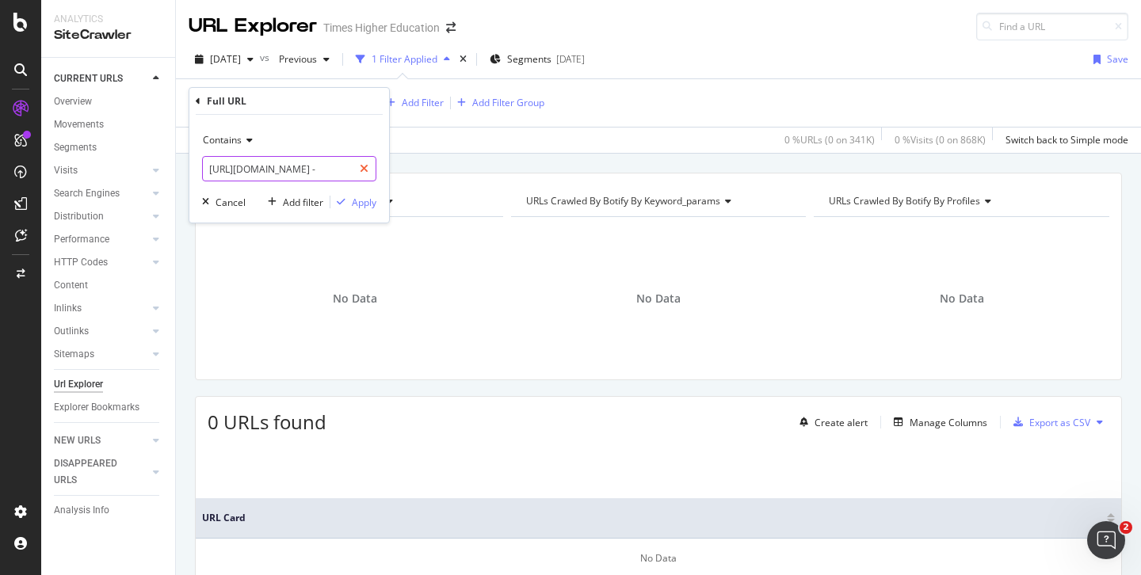
click at [359, 174] on div "[URL][DOMAIN_NAME] -" at bounding box center [289, 168] width 174 height 25
type input "[URL][DOMAIN_NAME]"
click at [362, 200] on div "Apply" at bounding box center [364, 202] width 25 height 13
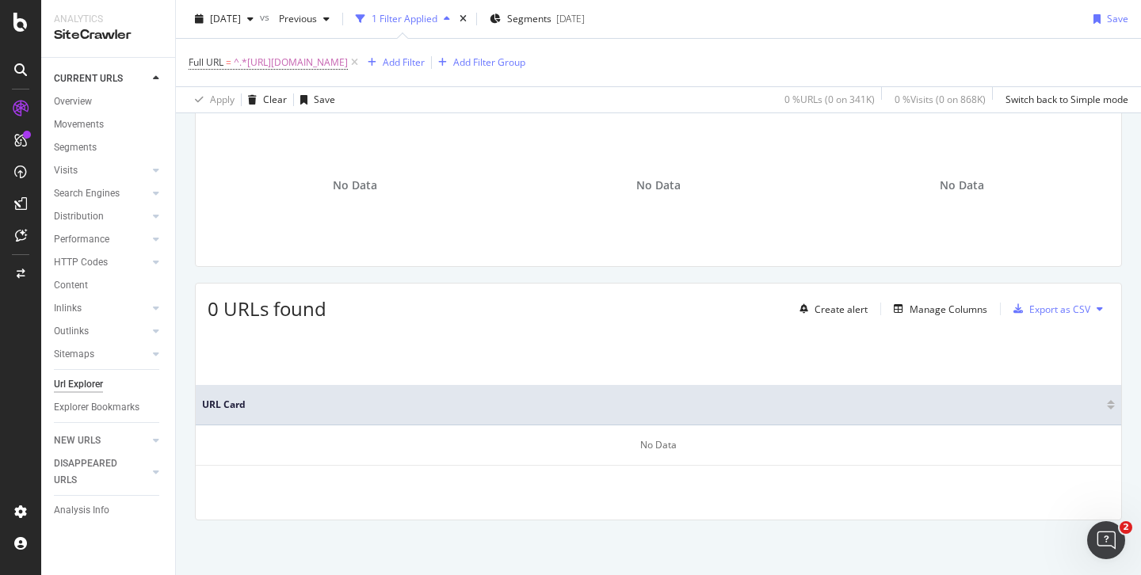
scroll to position [114, 0]
drag, startPoint x: 924, startPoint y: 306, endPoint x: 895, endPoint y: 419, distance: 116.3
click at [896, 419] on div "0 URLs found Create alert Manage Columns Export as CSV URL Card No Data" at bounding box center [658, 401] width 927 height 238
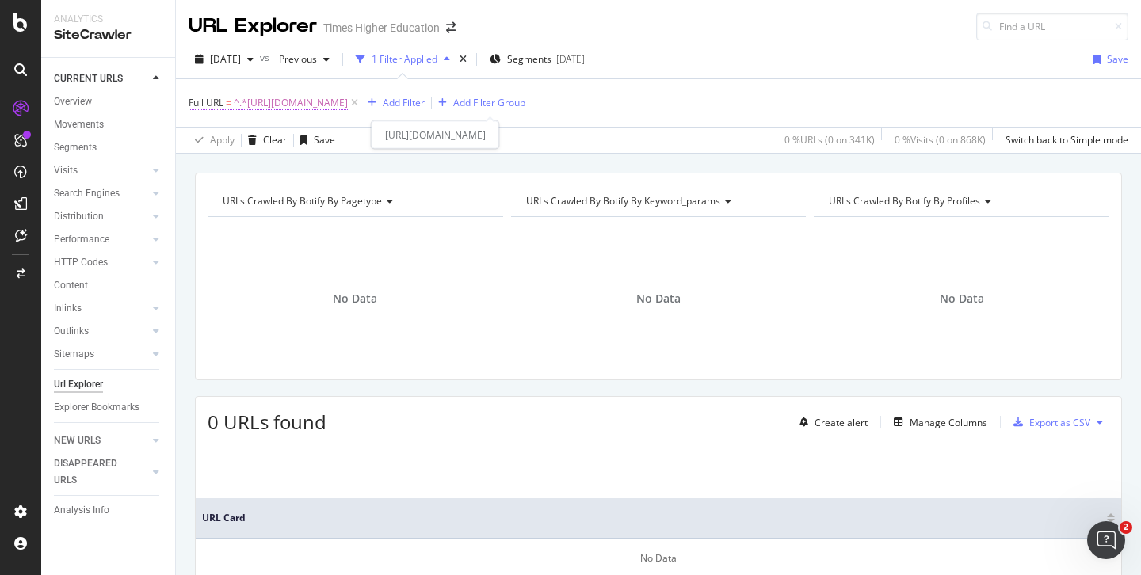
click at [335, 95] on span "^.*[URL][DOMAIN_NAME]" at bounding box center [291, 103] width 114 height 22
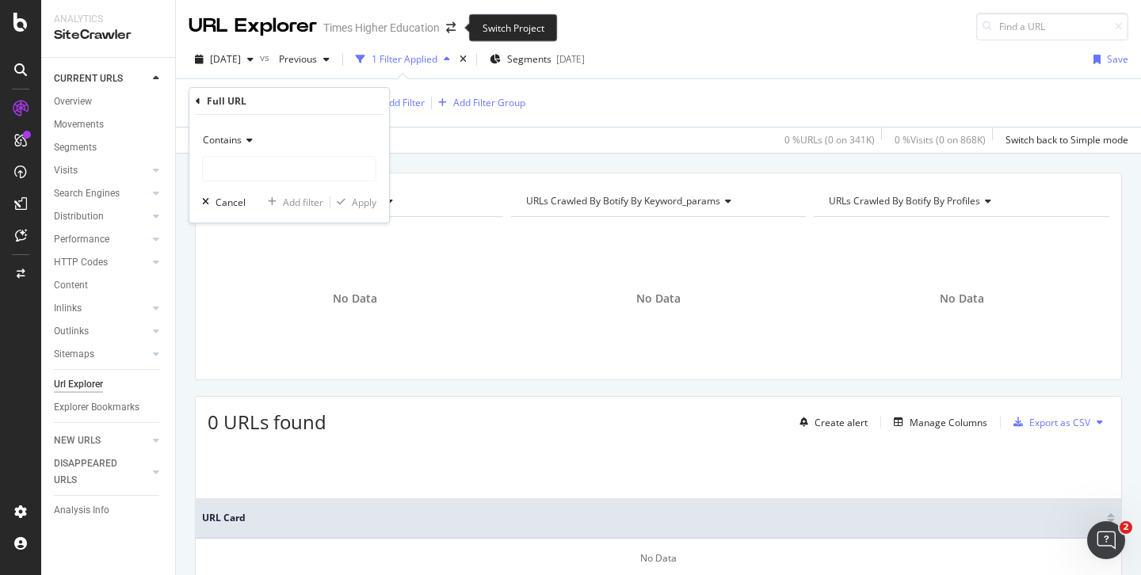
click at [472, 29] on div "Switch Project" at bounding box center [513, 28] width 89 height 28
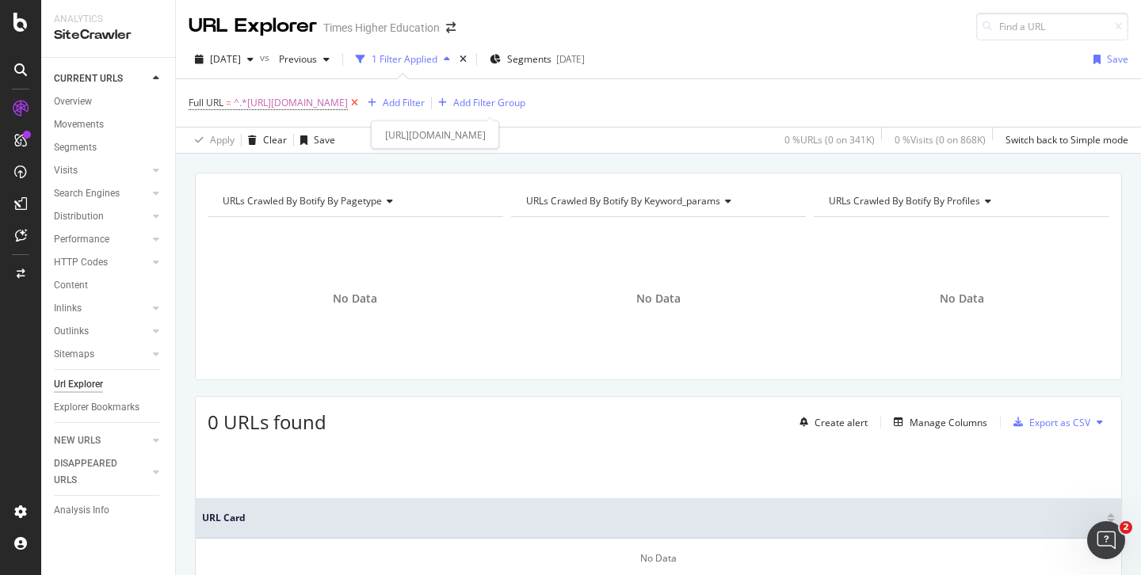
click at [361, 102] on icon at bounding box center [354, 103] width 13 height 16
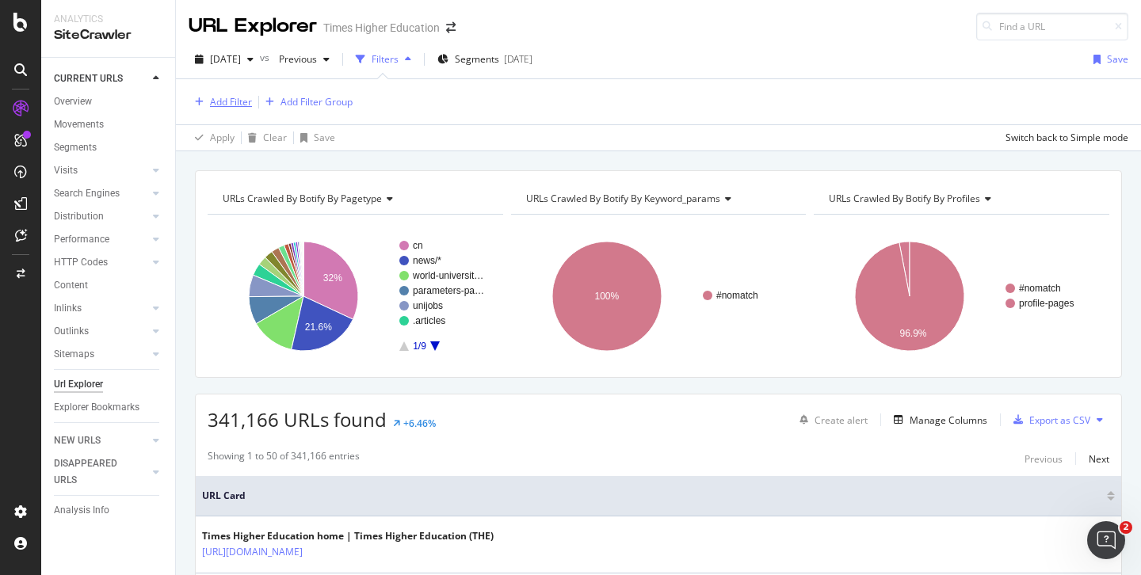
click at [236, 100] on div "Add Filter" at bounding box center [231, 101] width 42 height 13
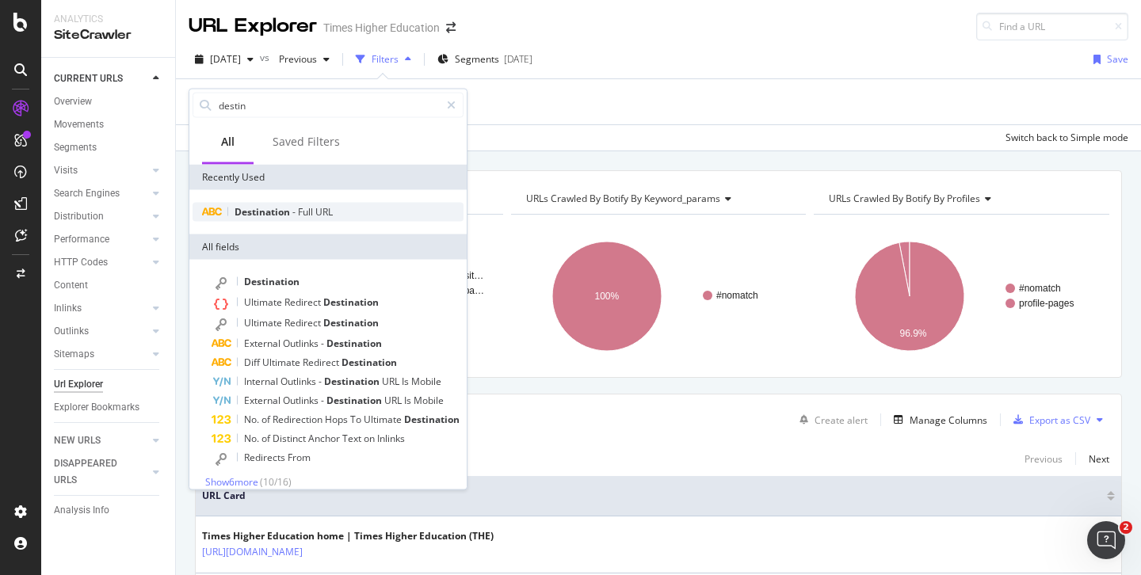
type input "destin"
click at [260, 216] on span "Destination" at bounding box center [264, 211] width 58 height 13
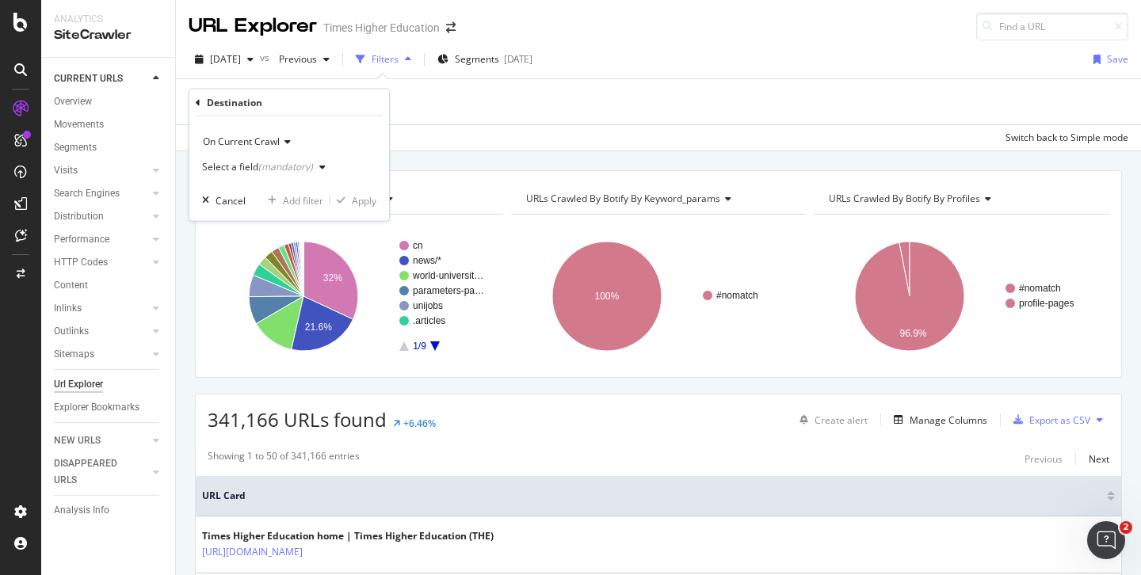
click at [229, 166] on div "Select a field (mandatory)" at bounding box center [257, 168] width 111 height 10
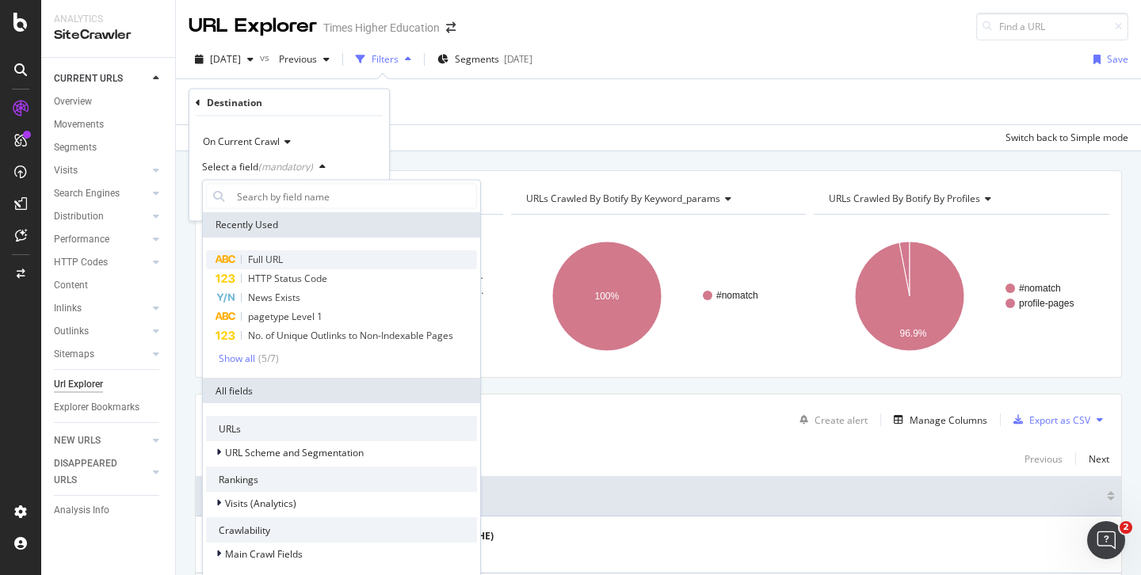
click at [254, 256] on span "Full URL" at bounding box center [265, 259] width 35 height 13
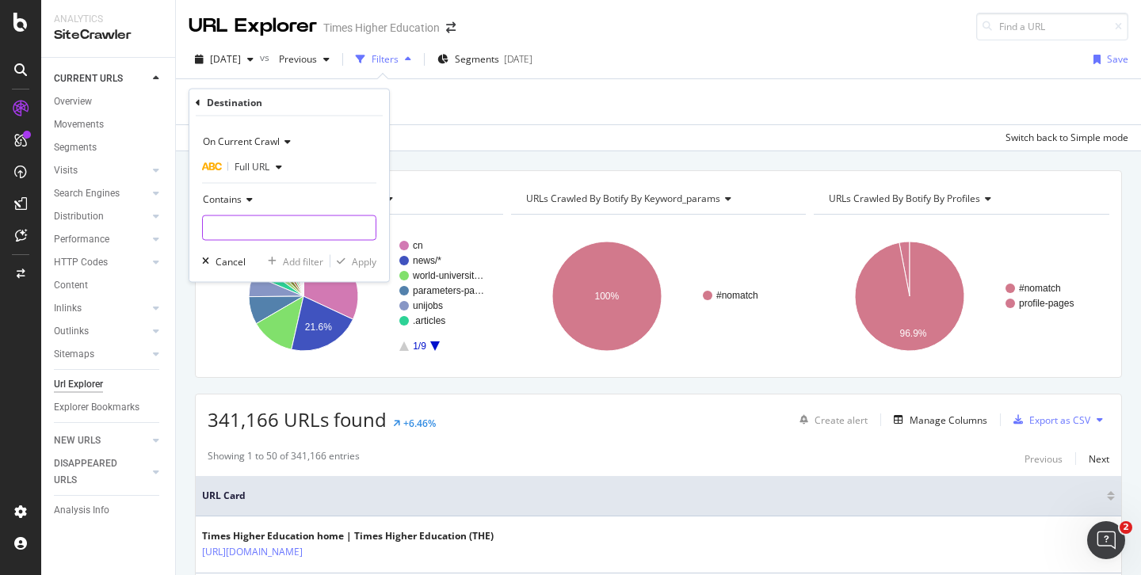
click at [235, 225] on input "text" at bounding box center [289, 228] width 173 height 25
paste input "[URL][DOMAIN_NAME] -"
type input "[URL][DOMAIN_NAME]"
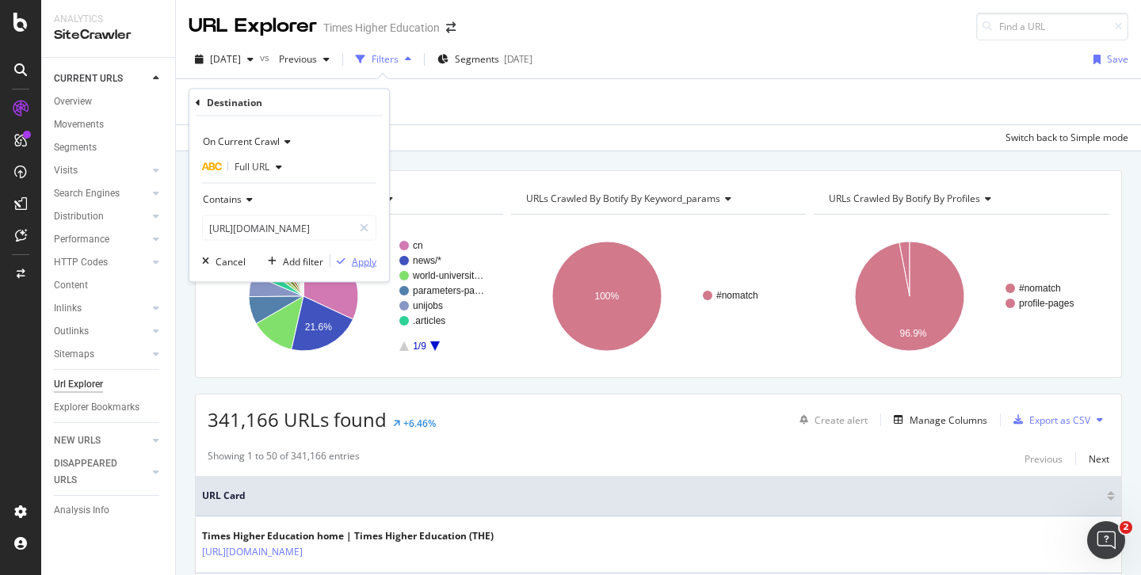
click at [369, 262] on div "Apply" at bounding box center [364, 260] width 25 height 13
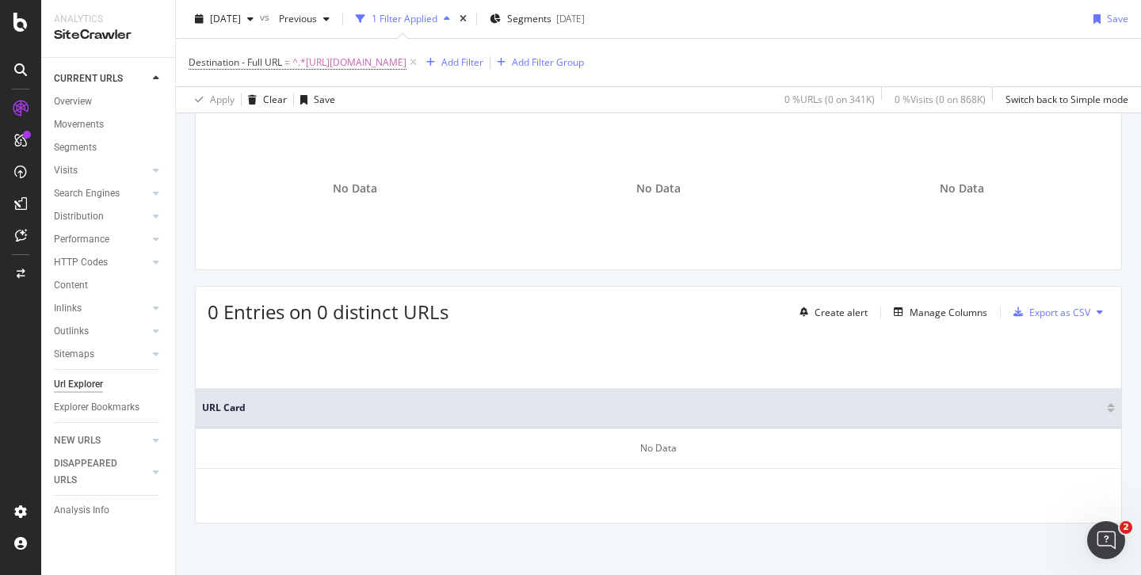
scroll to position [113, 0]
